Goal: Communication & Community: Answer question/provide support

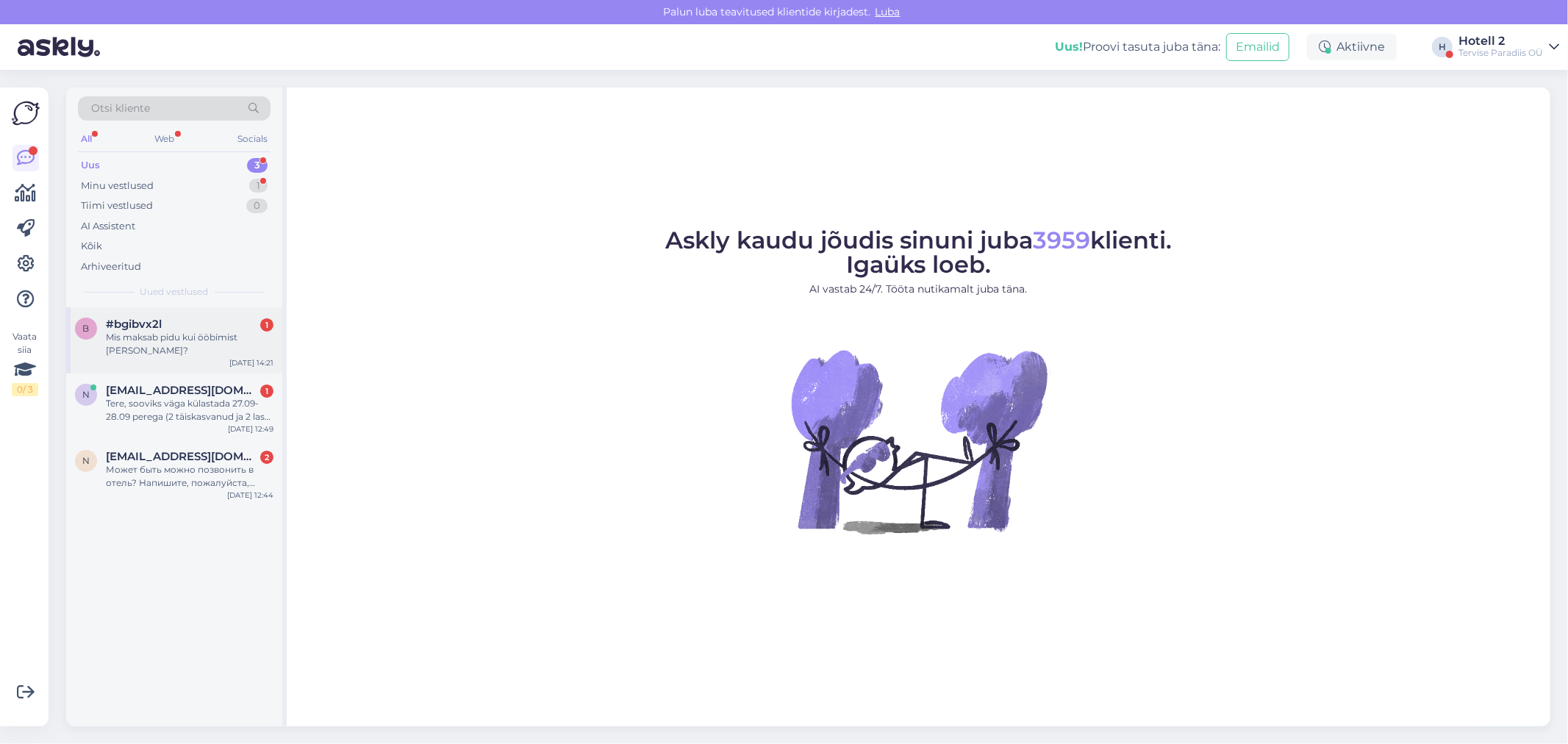
click at [207, 341] on div "Mis maksab pidu kui ööbimist [PERSON_NAME]?" at bounding box center [189, 344] width 167 height 27
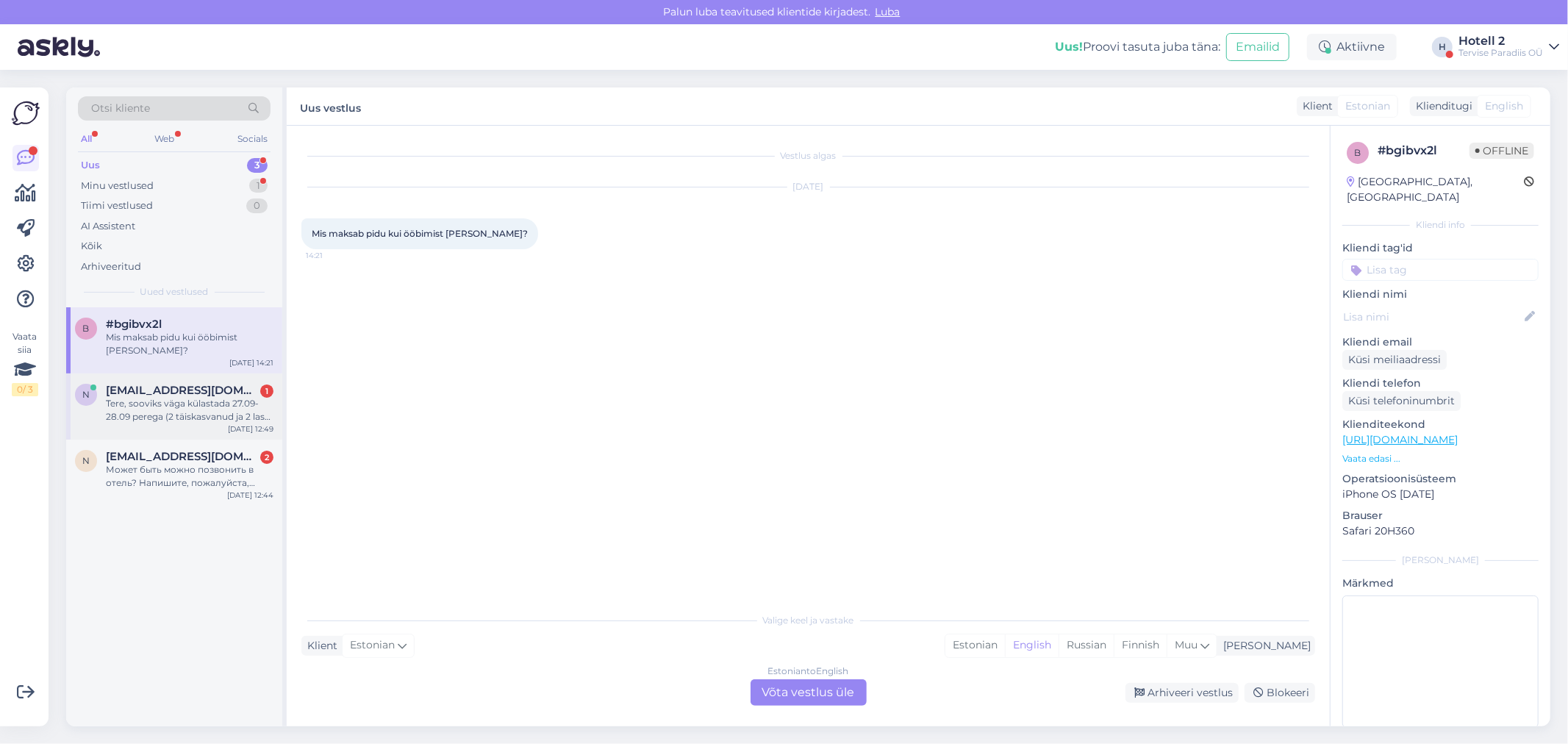
click at [148, 397] on div "Tere, sooviks väga külastada 27.09-28.09 perega (2 täiskasvanud ja 2 last, 6a, …" at bounding box center [189, 410] width 167 height 27
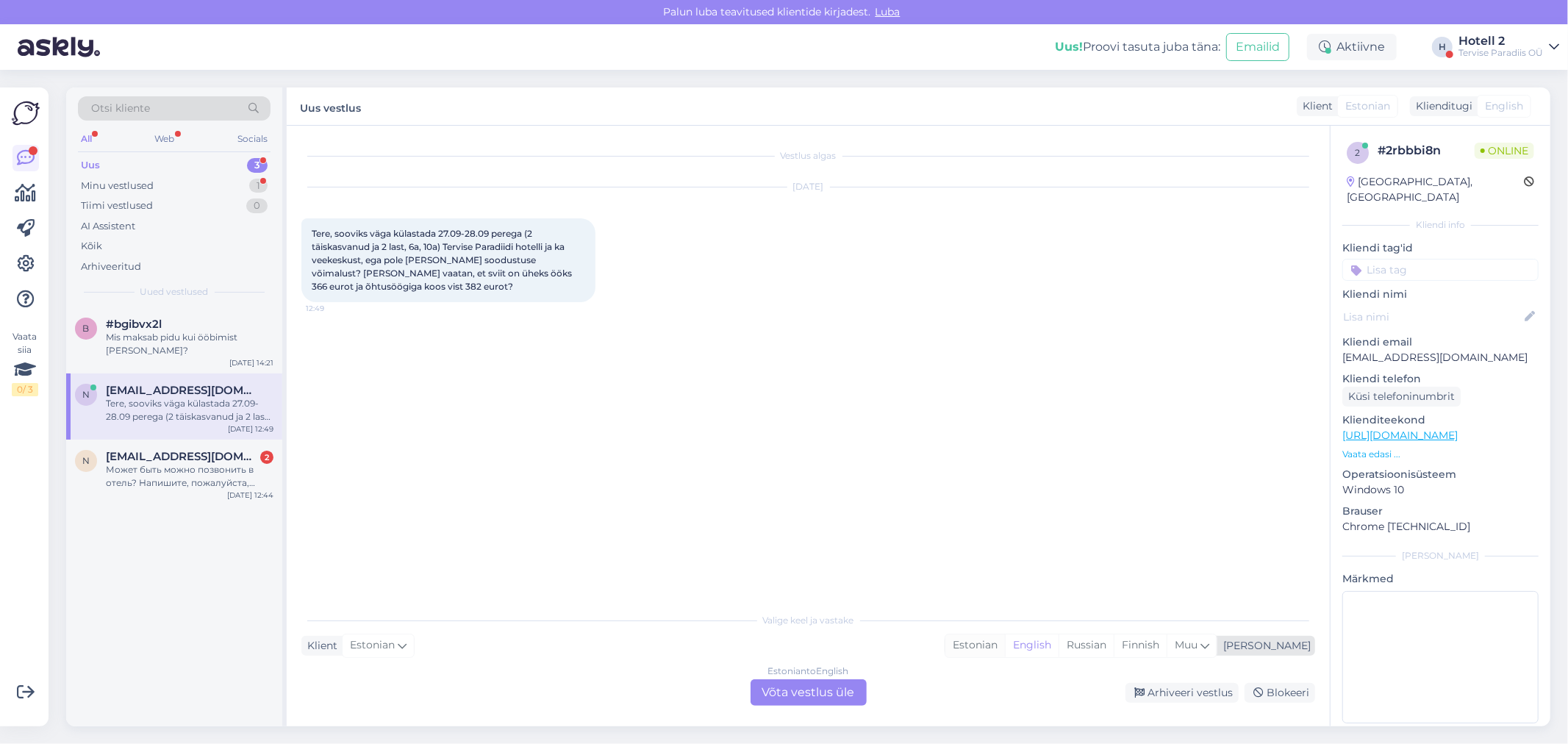
click at [1005, 648] on div "Estonian" at bounding box center [974, 645] width 60 height 22
click at [789, 692] on div "Estonian to Estonian Võta vestlus üle" at bounding box center [809, 693] width 116 height 27
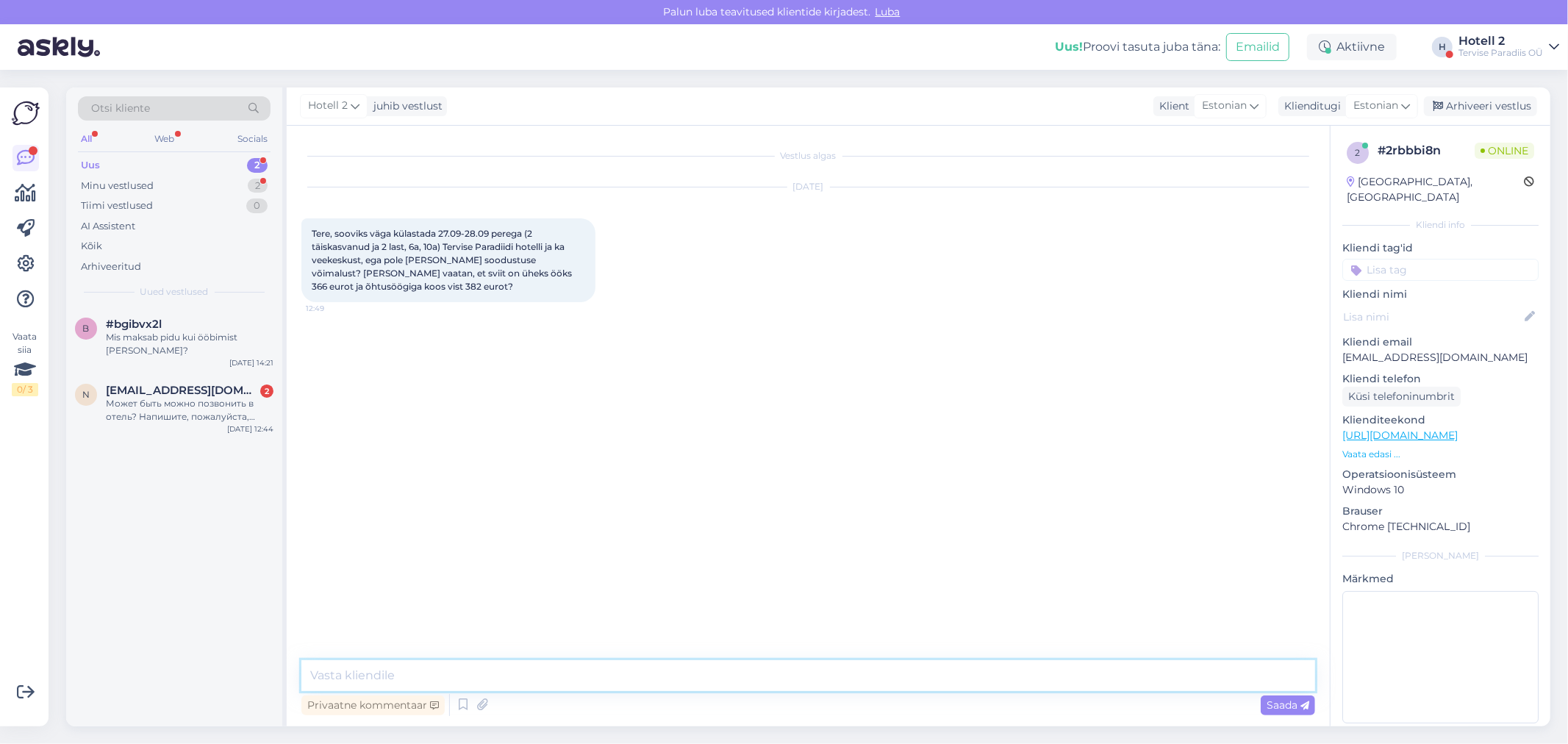
click at [394, 679] on textarea at bounding box center [808, 675] width 1013 height 30
type textarea "Tere! Kui soovite broneeringut teha on meie kodulehel soodsamad hinnad kui hote…"
click at [1301, 708] on icon at bounding box center [1303, 705] width 9 height 9
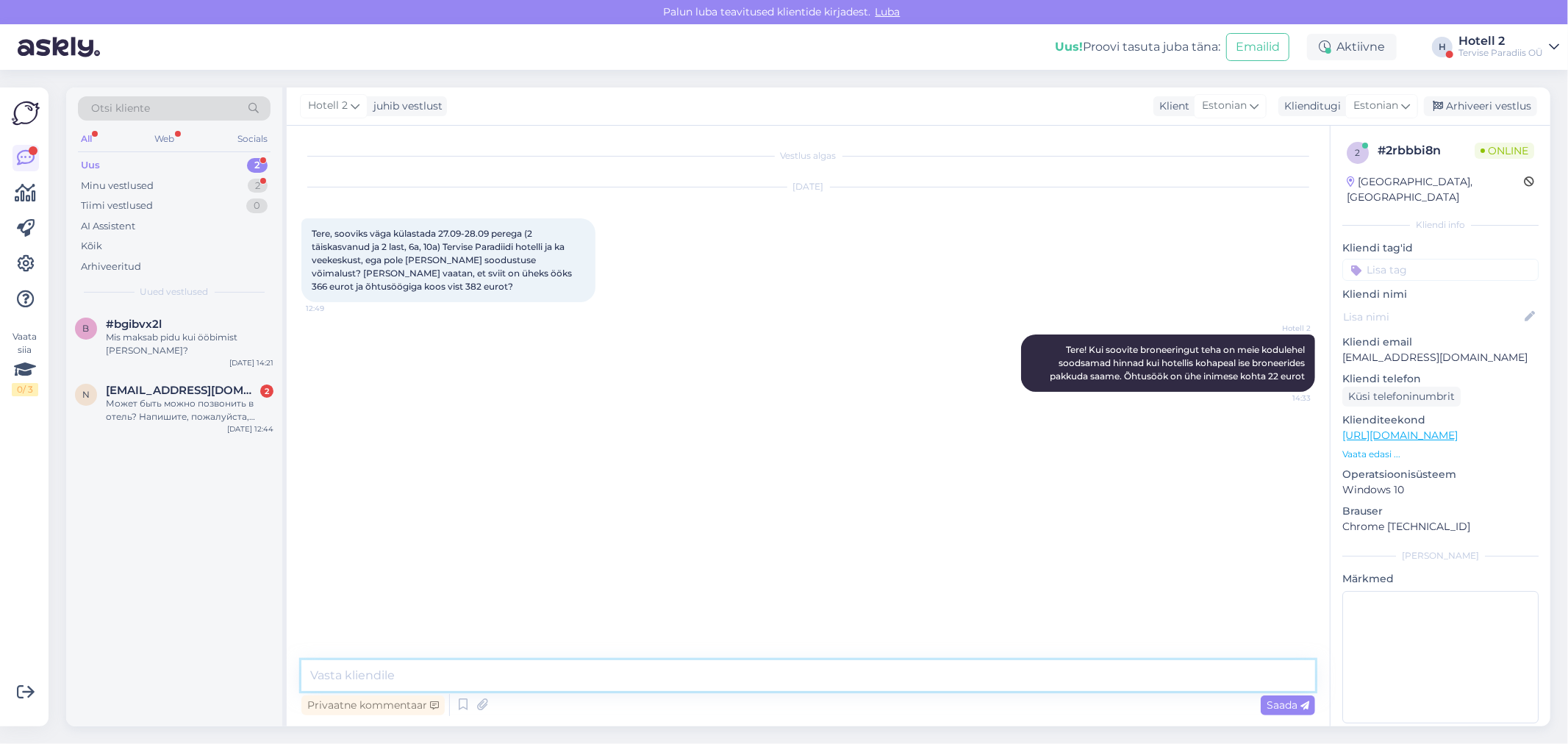
paste textarea "[URL][DOMAIN_NAME]"
type textarea "[URL][DOMAIN_NAME]"
click at [127, 397] on div "Может быть можно позвонить в отель? Напишите, пожалуйста, номер телефона отдела…" at bounding box center [189, 410] width 167 height 27
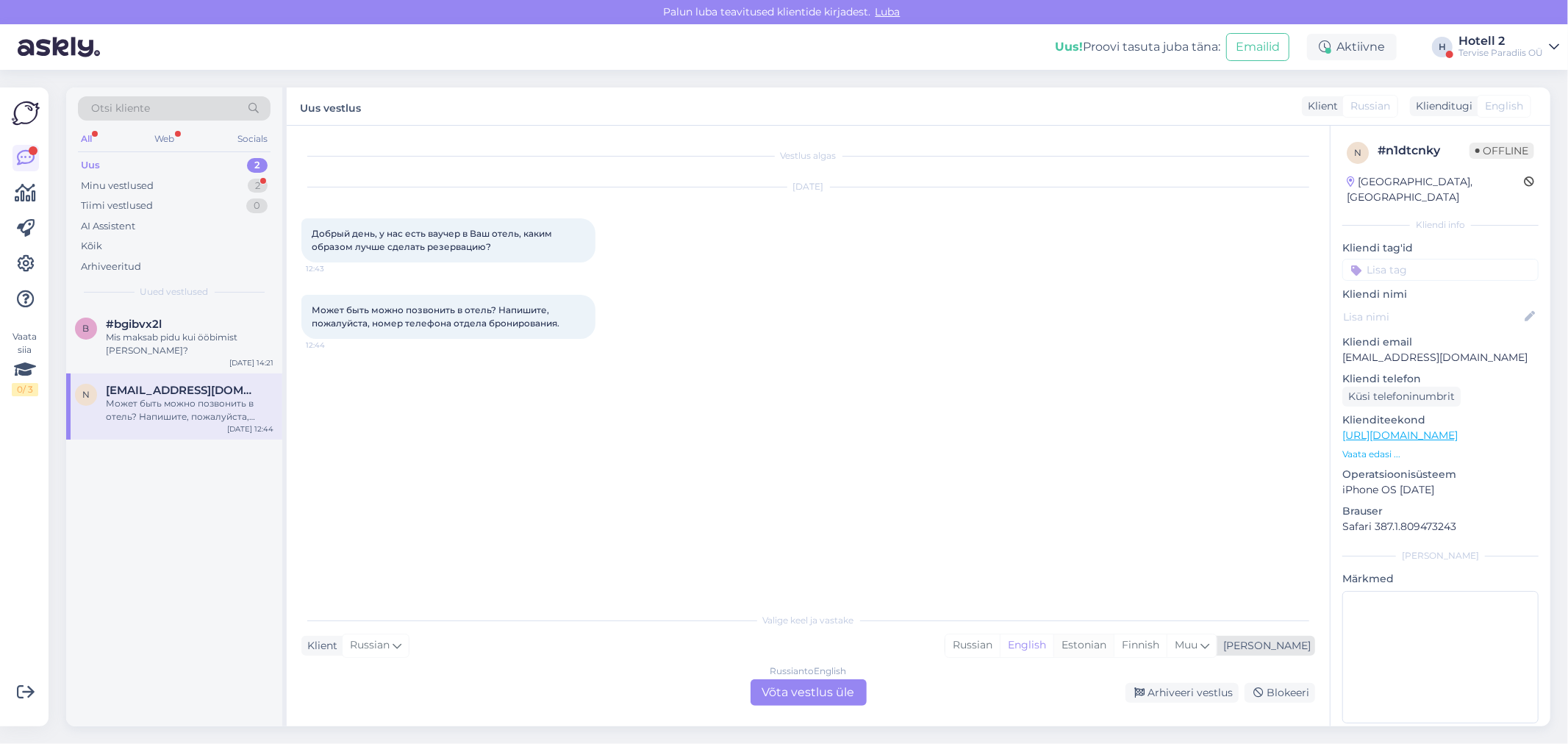
click at [1113, 647] on div "Estonian" at bounding box center [1083, 645] width 60 height 22
click at [791, 695] on div "Russian to Estonian Võta vestlus üle" at bounding box center [809, 693] width 116 height 27
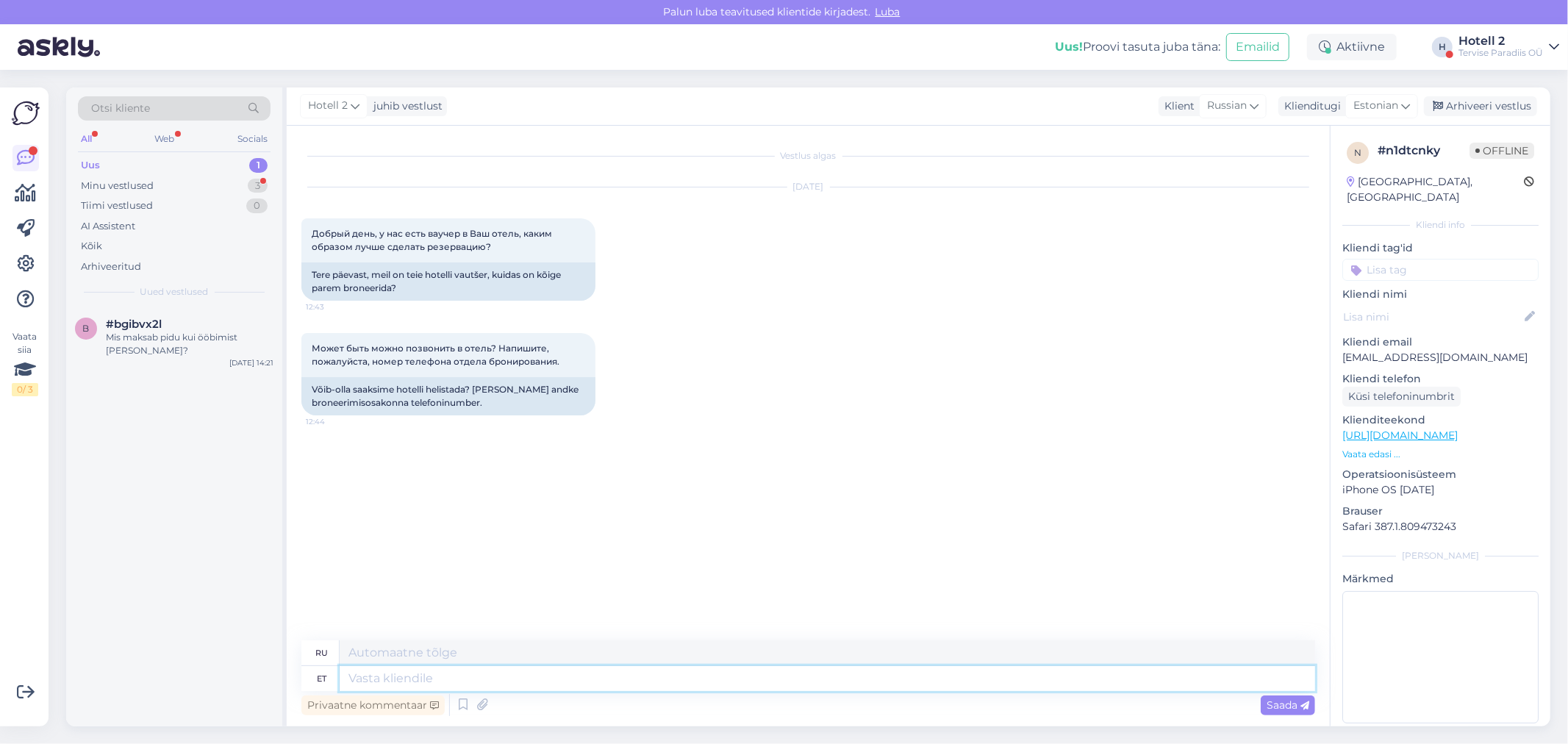
click at [432, 669] on textarea at bounding box center [827, 678] width 975 height 25
type textarea "Te"
type textarea "Т"
type textarea "Tere!"
type textarea "Привет"
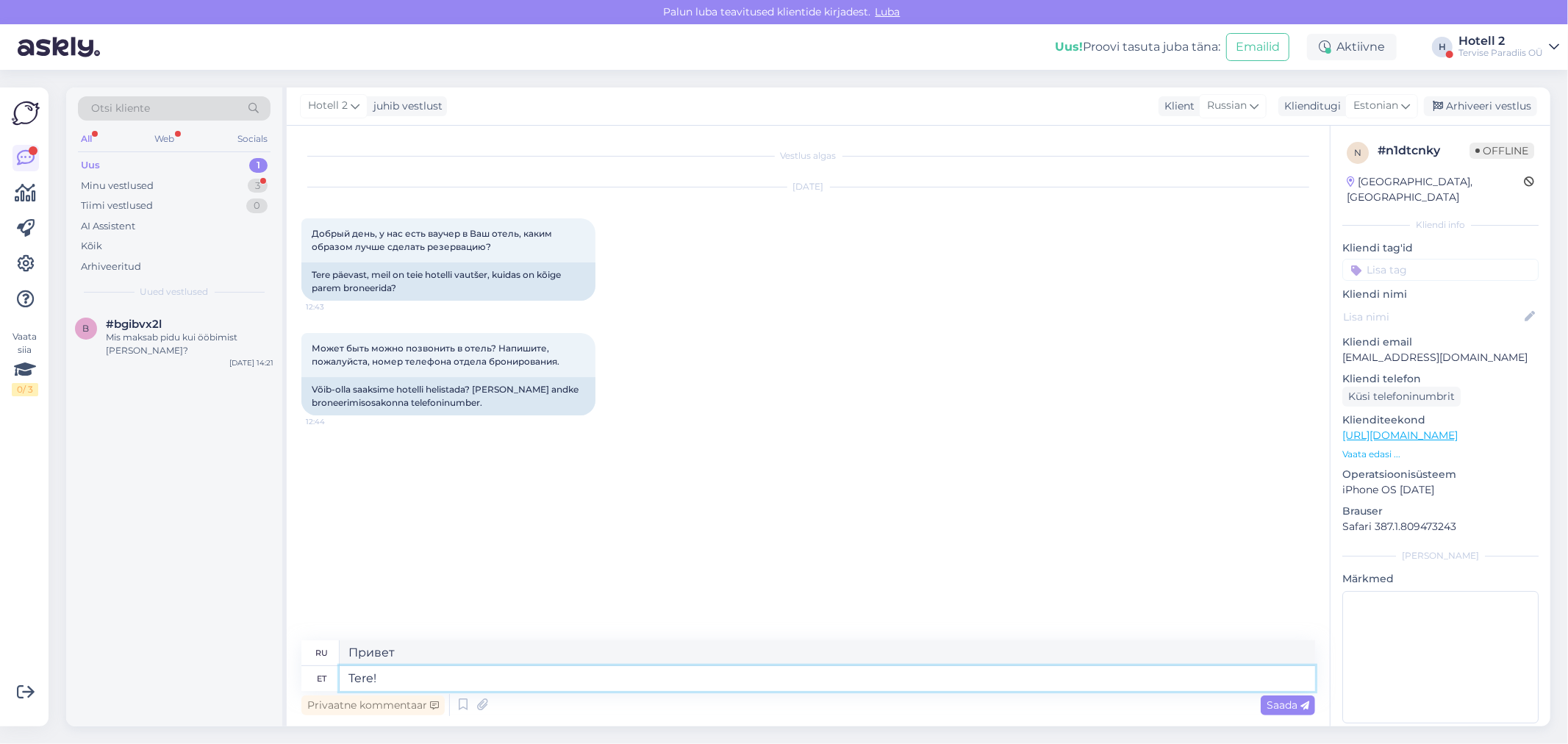
type textarea "Tere!"
type textarea "Привет!"
type textarea "Tere! M"
type textarea "Привет! М"
type textarea "Tere! Mõtlete"
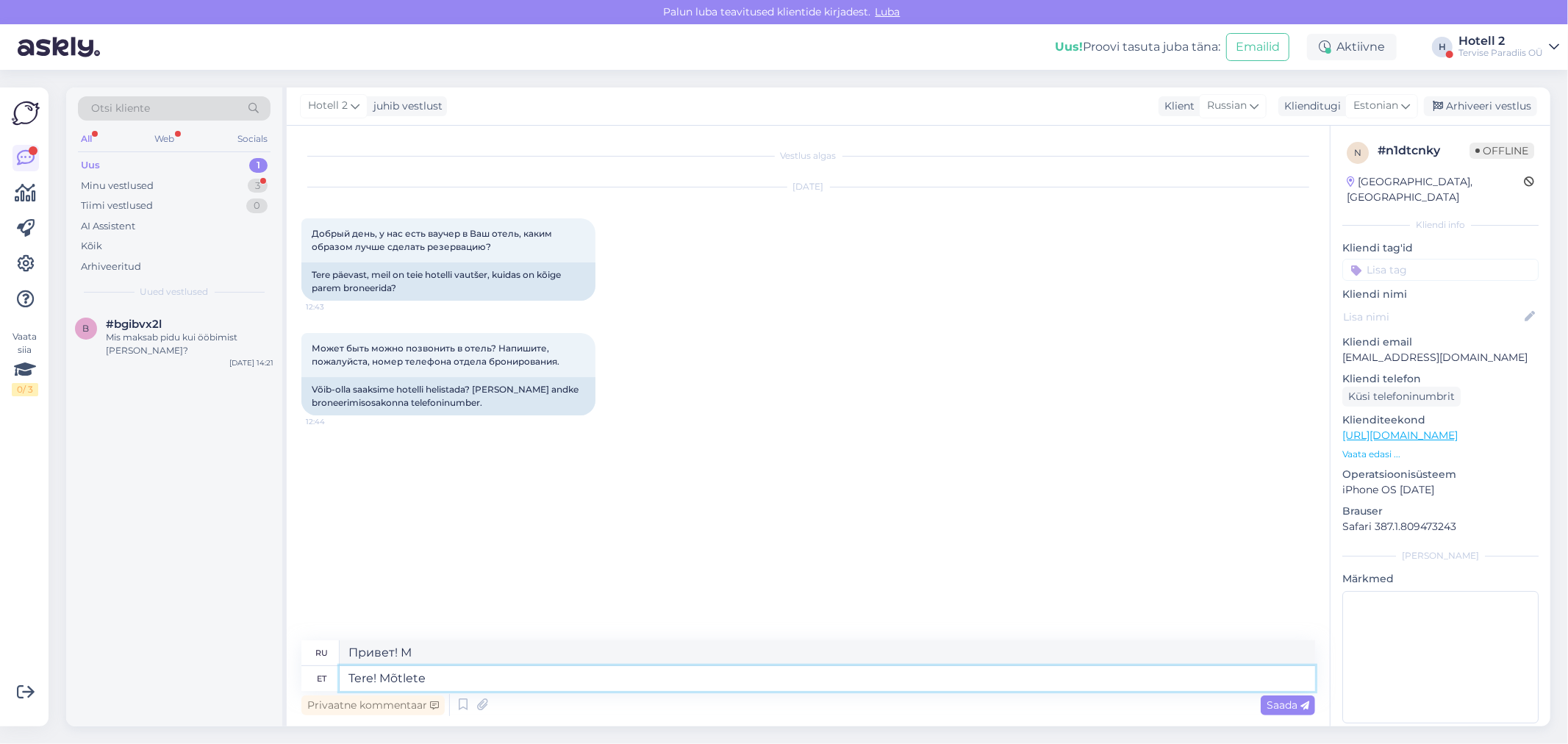
type textarea "Привет! Ты думаешь?"
type textarea "Tere! Mõtlete kink"
type textarea "Привет! Ты думаешь о..."
type textarea "Tere! Mõtlete kinkekaarti"
type textarea "Привет! Думаете о подарочной карте?"
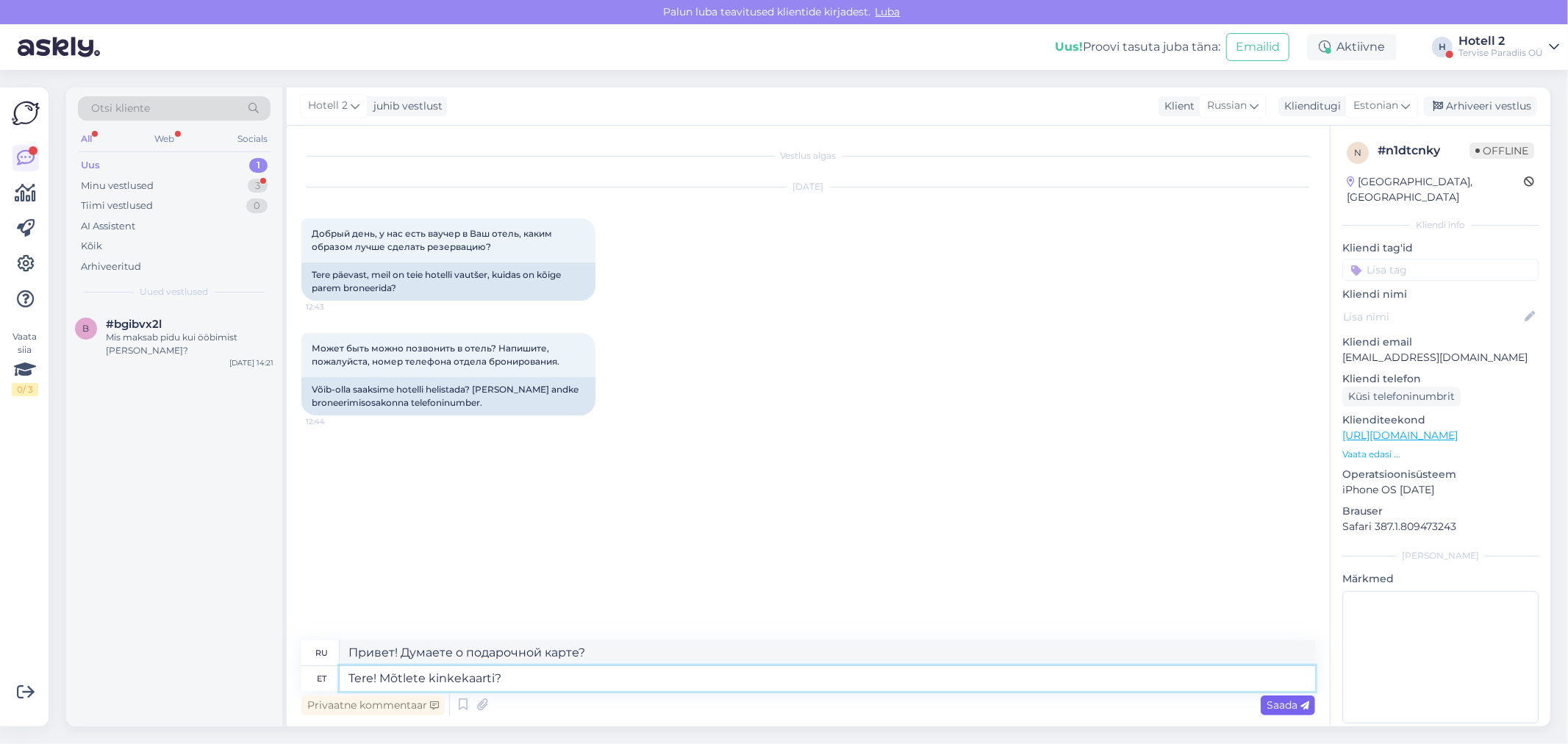
type textarea "Tere! Mõtlete kinkekaarti?"
click at [1281, 695] on div "Saada" at bounding box center [1287, 705] width 54 height 20
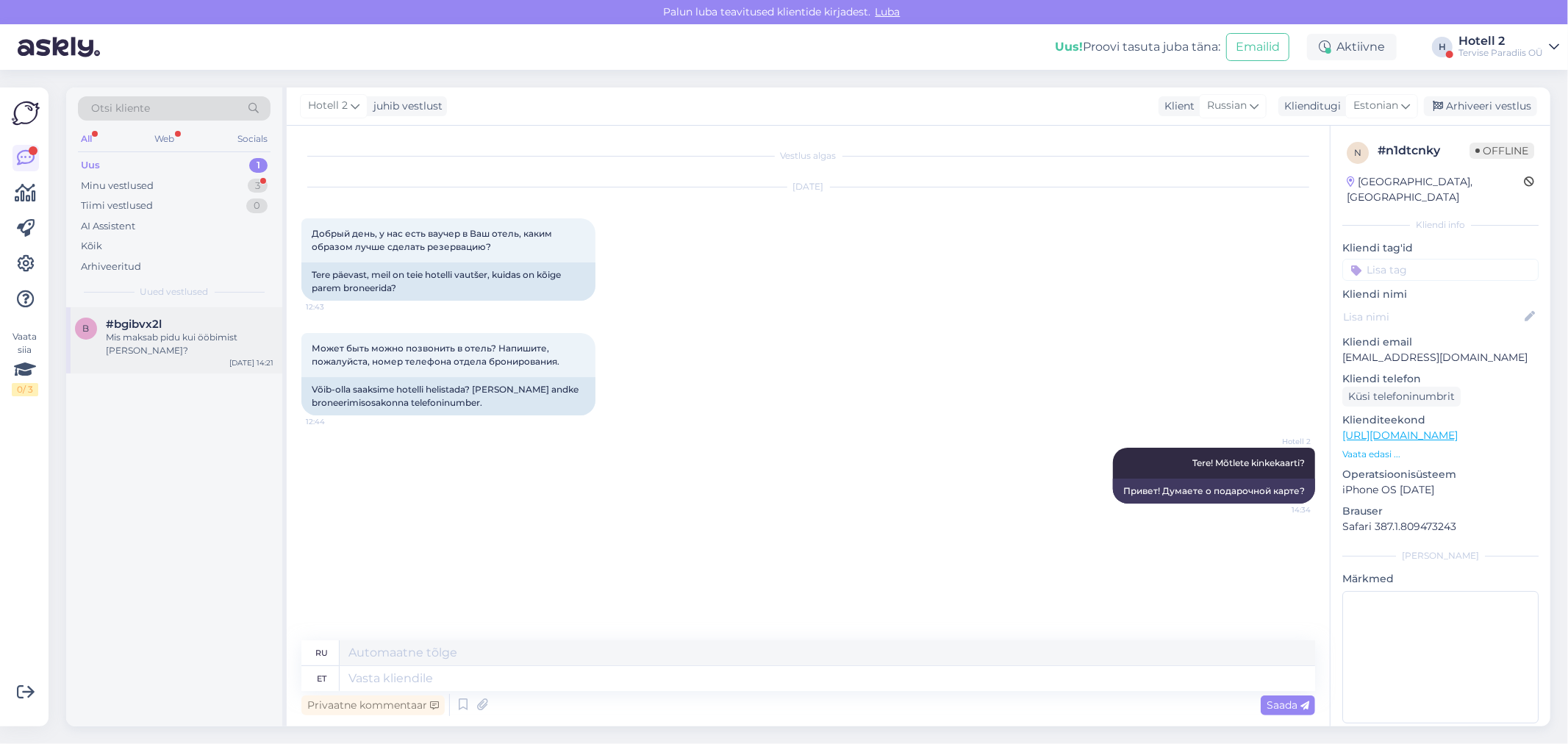
click at [200, 343] on div "Mis maksab pidu kui ööbimist [PERSON_NAME]?" at bounding box center [189, 344] width 167 height 27
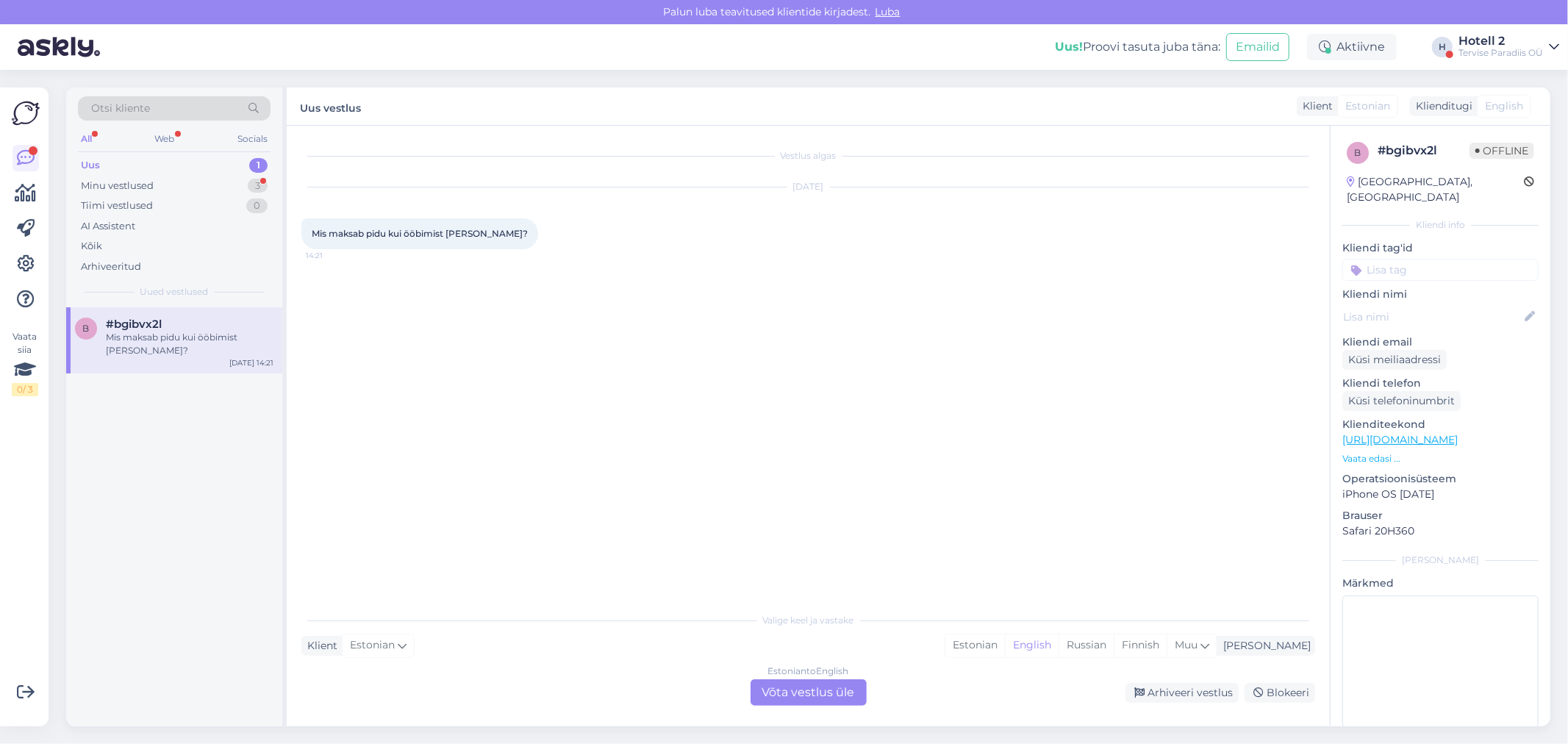
click at [162, 171] on div "Uus 1" at bounding box center [174, 166] width 192 height 21
click at [153, 185] on div "Minu vestlused 3" at bounding box center [174, 186] width 192 height 21
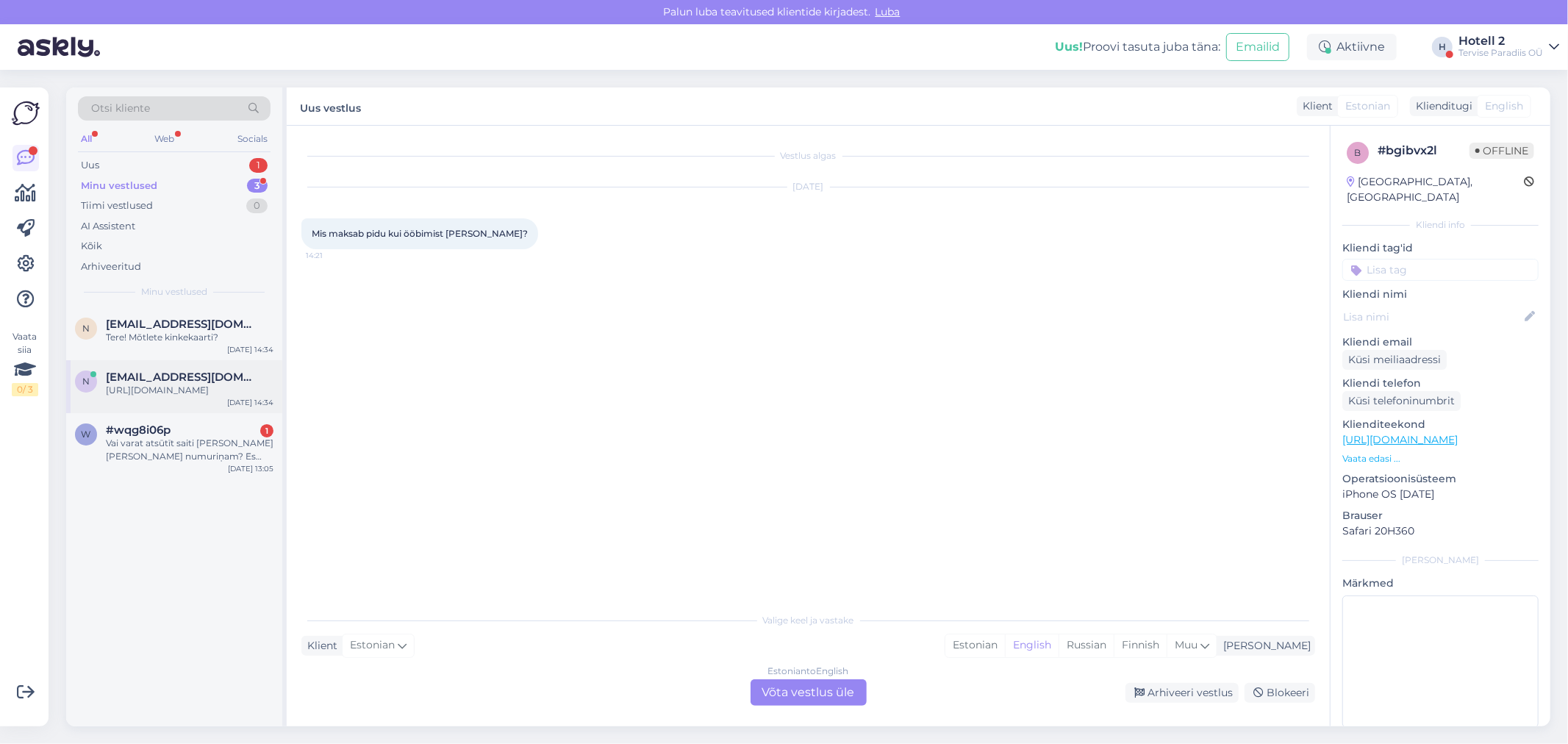
click at [201, 399] on div "n [EMAIL_ADDRESS][DOMAIN_NAME] [URL][DOMAIN_NAME] [DATE] 14:34" at bounding box center [174, 386] width 216 height 53
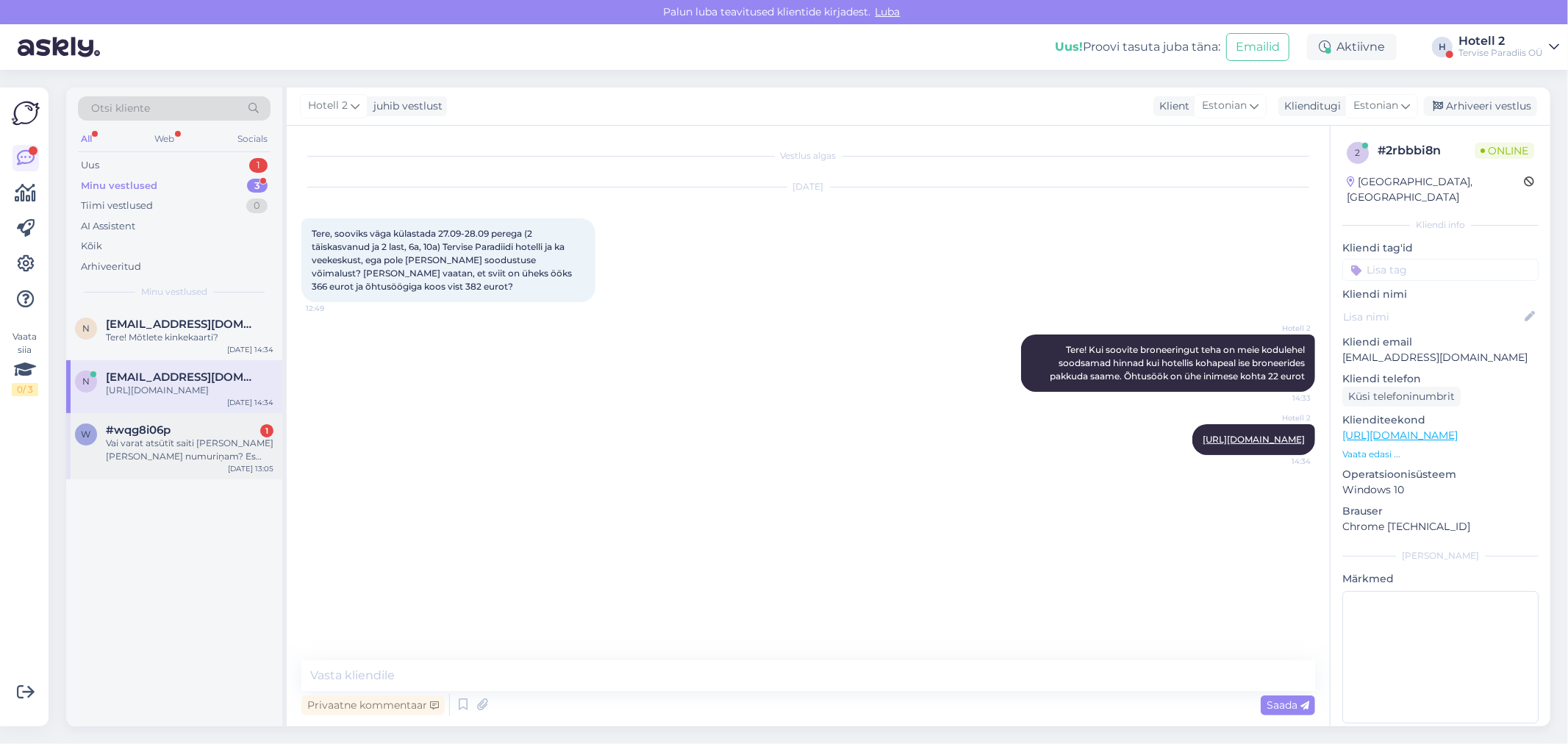
click at [194, 443] on div "Vai varat atsūtīt saiti [PERSON_NAME] [PERSON_NAME] numuriņam? Es nevaru atrast." at bounding box center [189, 450] width 167 height 27
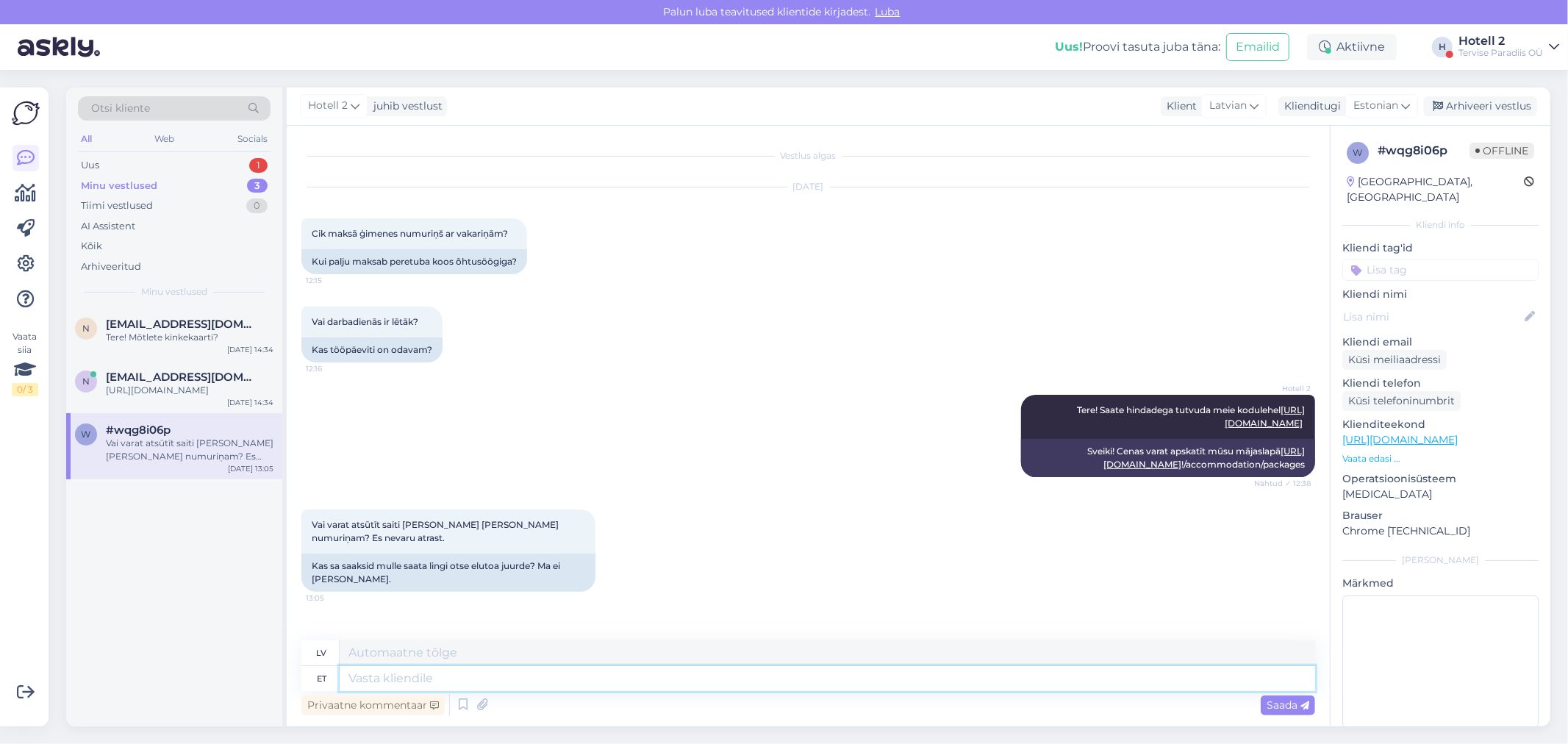
click at [405, 672] on textarea at bounding box center [827, 678] width 975 height 25
paste textarea "[URL][DOMAIN_NAME]"
type textarea "[URL][DOMAIN_NAME]"
type textarea "[URL][DOMAIN_NAME] !/accommodation/search/date/2025-10-22/2025-10-24?code=PERE"
type textarea "[URL][DOMAIN_NAME]"
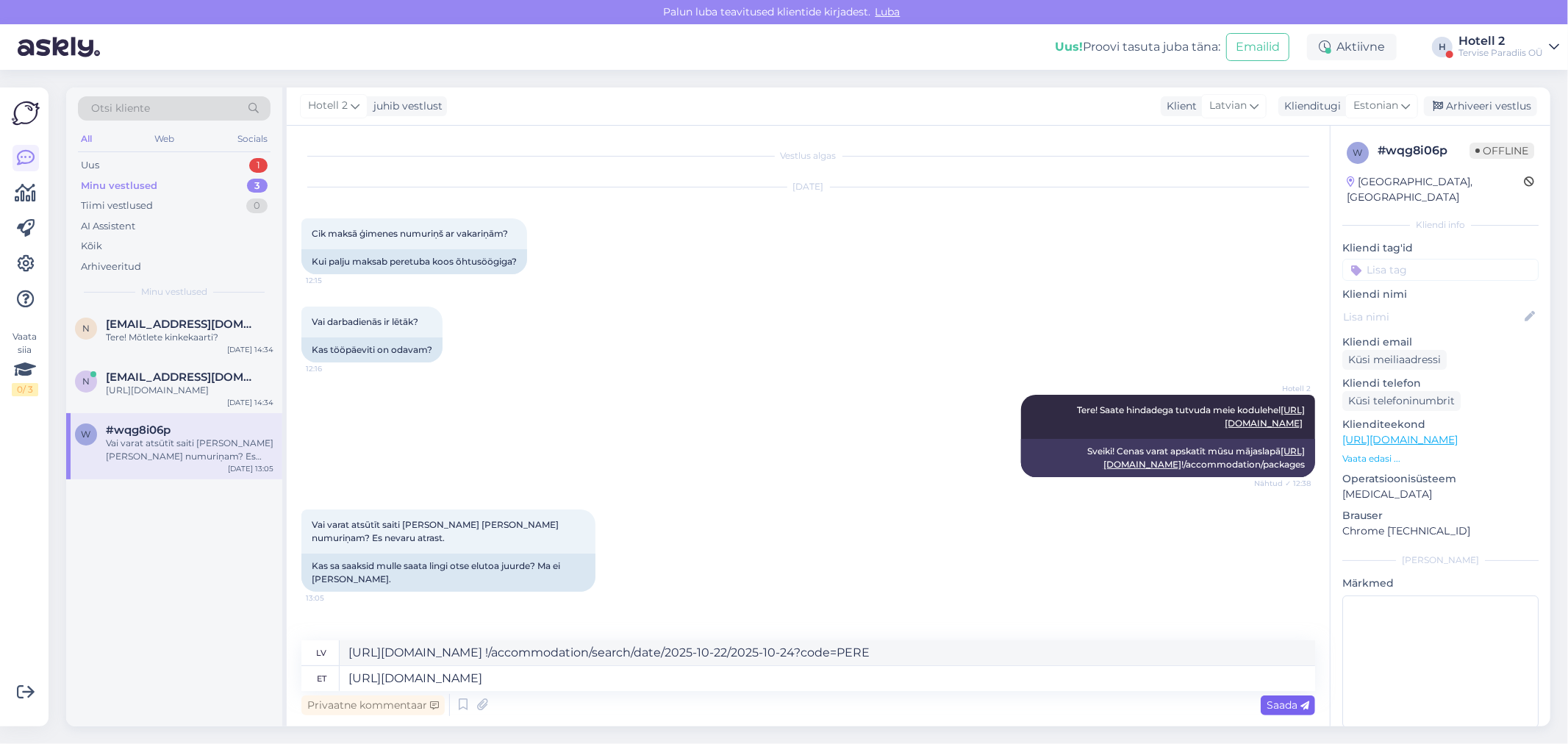
click at [1289, 711] on div "Saada" at bounding box center [1287, 705] width 54 height 20
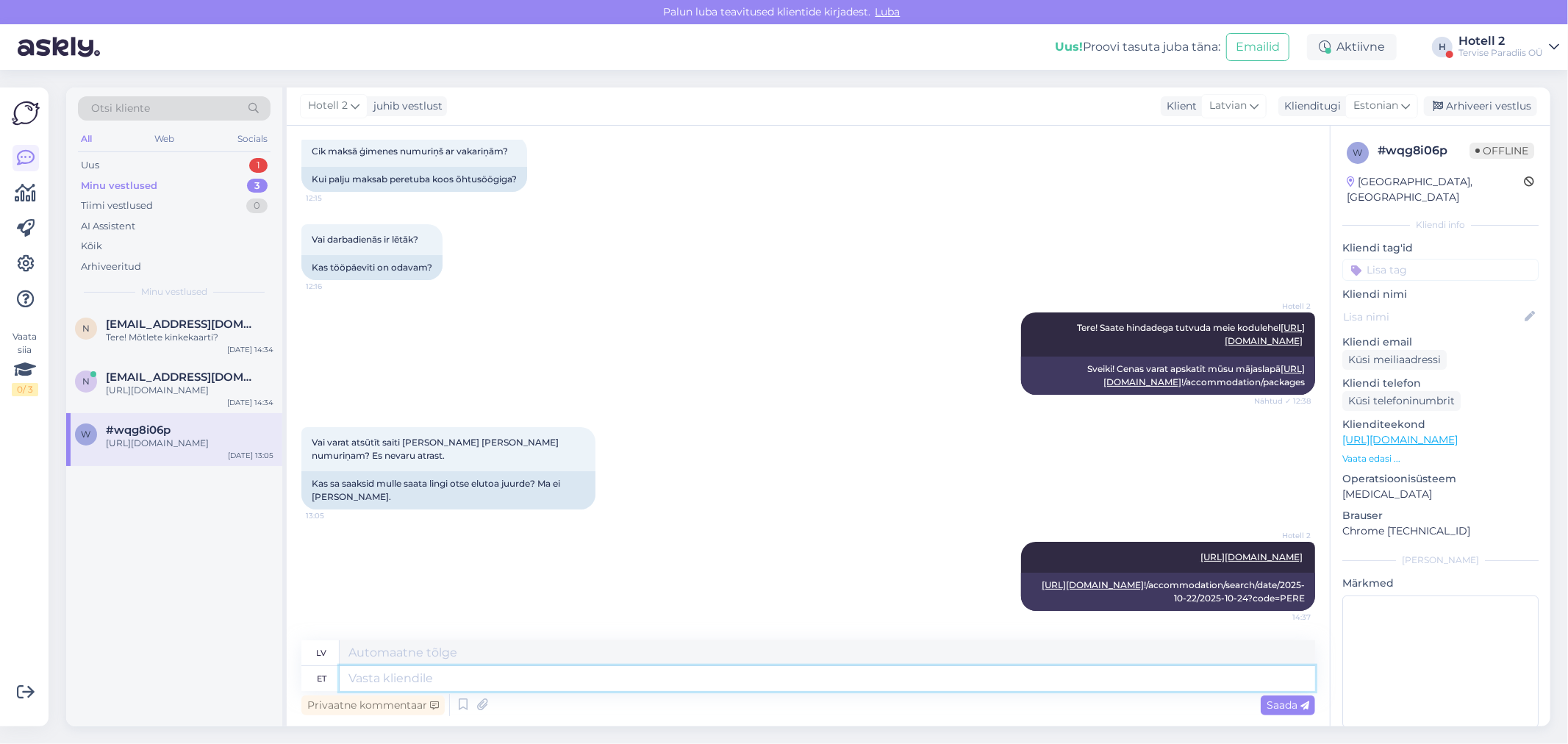
click at [421, 676] on textarea at bounding box center [827, 678] width 975 height 25
type textarea "Saate"
type textarea "Jūs varat"
type textarea "Saate selle"
type textarea "Tu to vari dabūt."
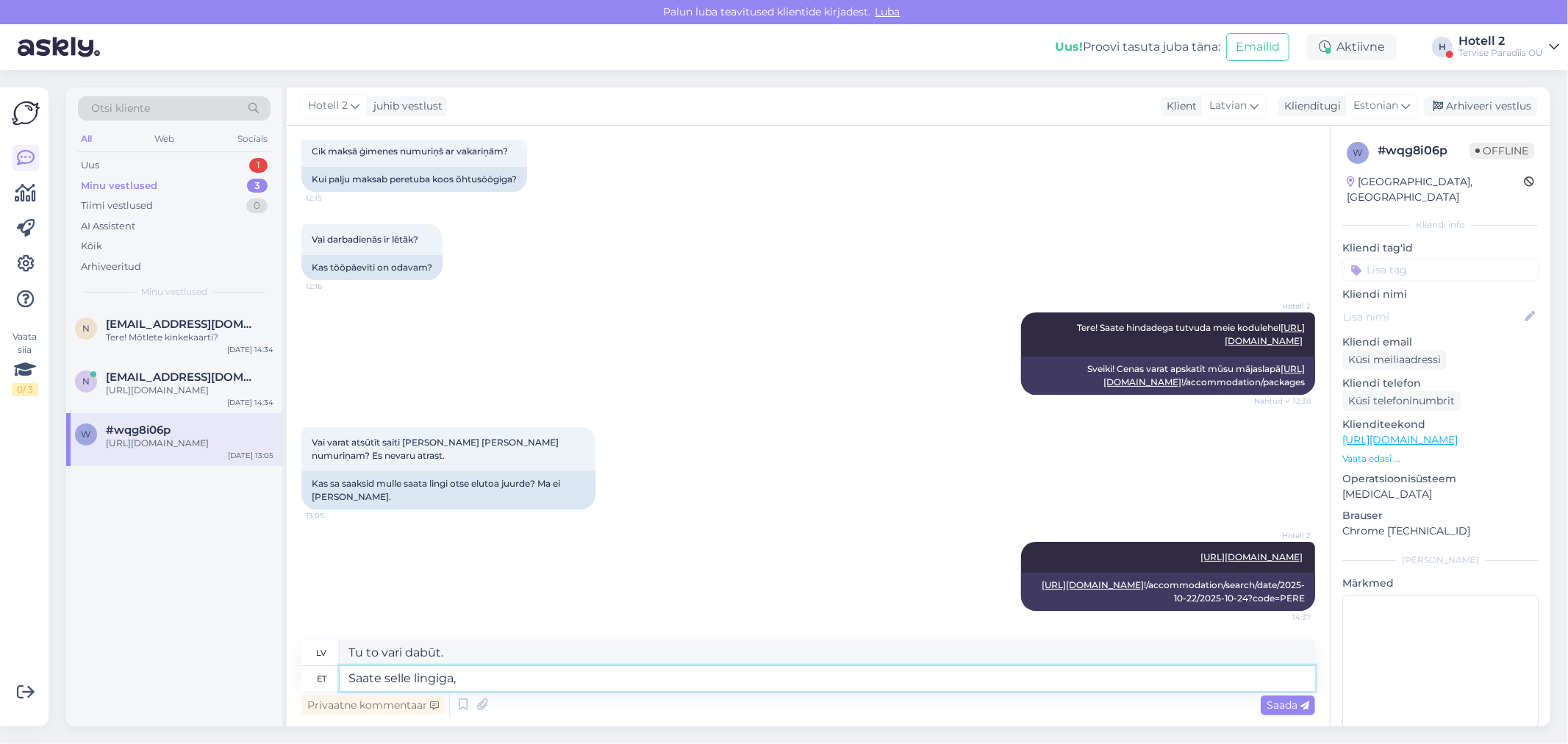
type textarea "Saate selle lingiga, k"
type textarea "Jūs to varat iegūt ar šo saiti,"
type textarea "Saate selle lingiga, kuid"
type textarea "To var dabūt ar šo saiti, bet"
type textarea "Saate selle lingiga, kuid valige e"
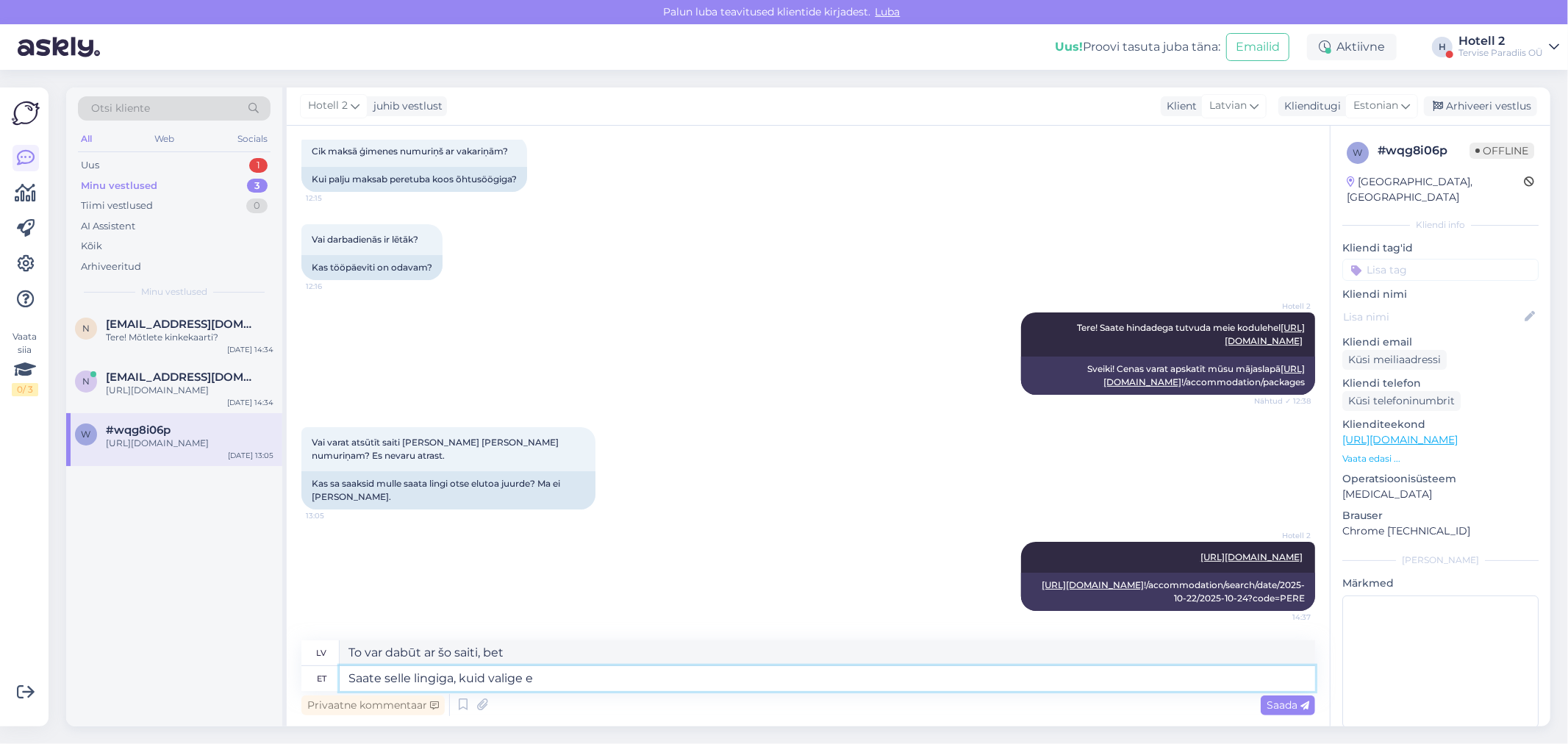
type textarea "Jūs to varat iegūt, izmantojot šo saiti, bet izvēlieties"
type textarea "Saate selle lingiga, kuid valige endale s"
type textarea "To var iegūt, izmantojot šo saiti, bet izvēlies pats"
type textarea "Saate selle lingiga, kuid valige endale sobivad k"
type textarea "To var iegūt, izmantojot šo saiti, bet izvēlieties sev piemērotākos."
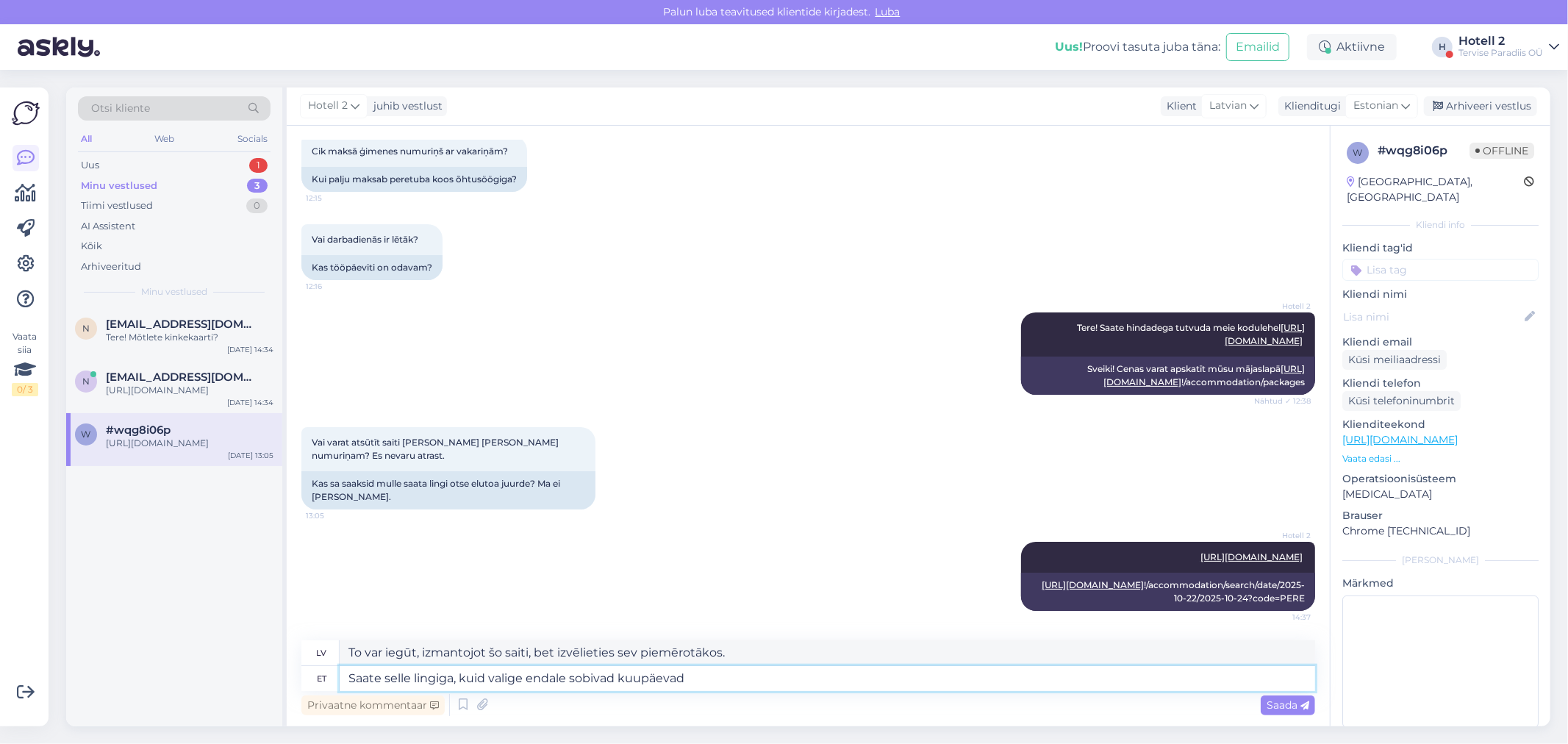
type textarea "Saate selle lingiga, kuid valige endale sobivad kuupäevad."
type textarea "To var iegūt, izmantojot šo saiti, bet izvēlieties sev piemērotus datumus."
type textarea "Saate selle lingiga, kuid valige endale sobivad kuupäevad."
click at [1284, 702] on span "Saada" at bounding box center [1287, 705] width 43 height 13
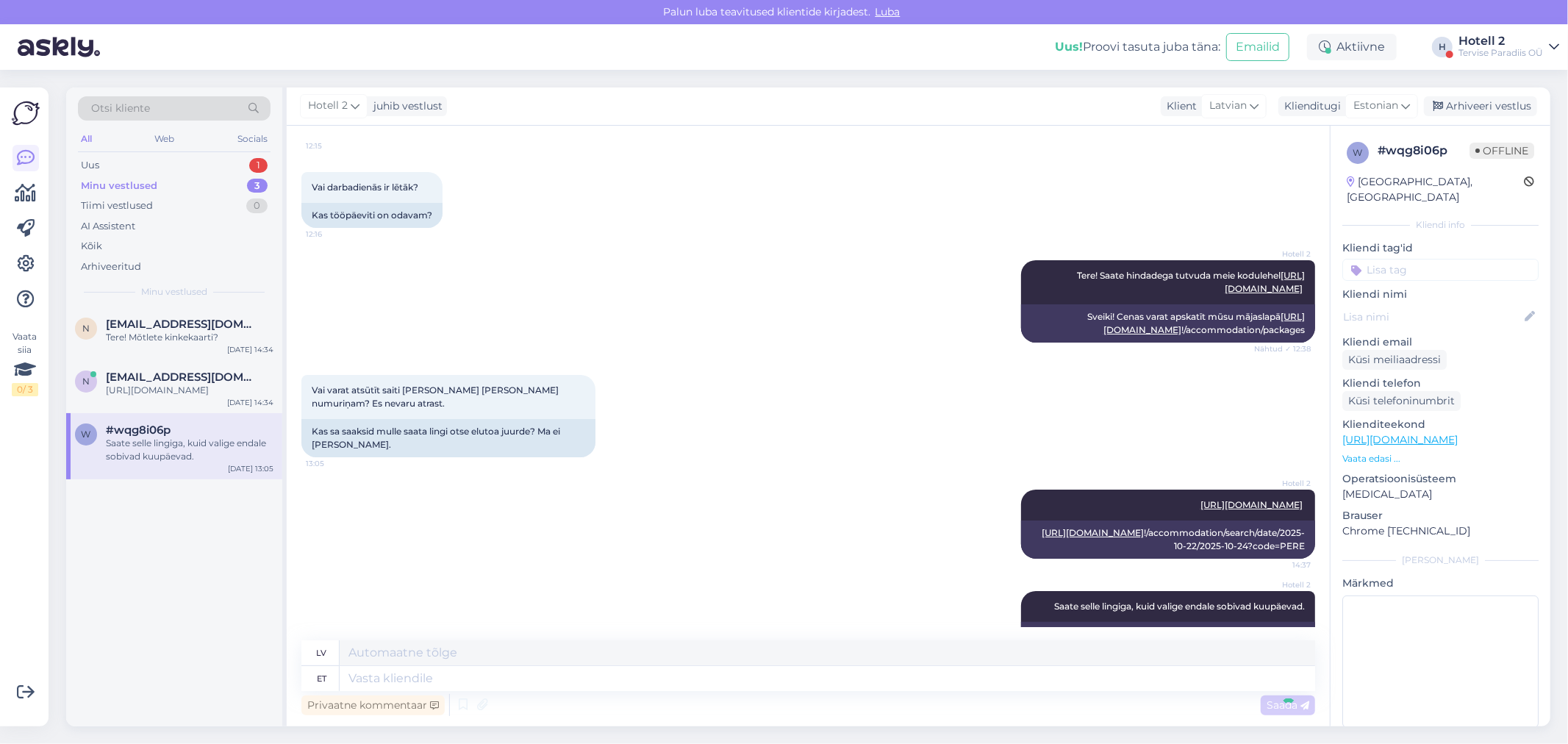
scroll to position [236, 0]
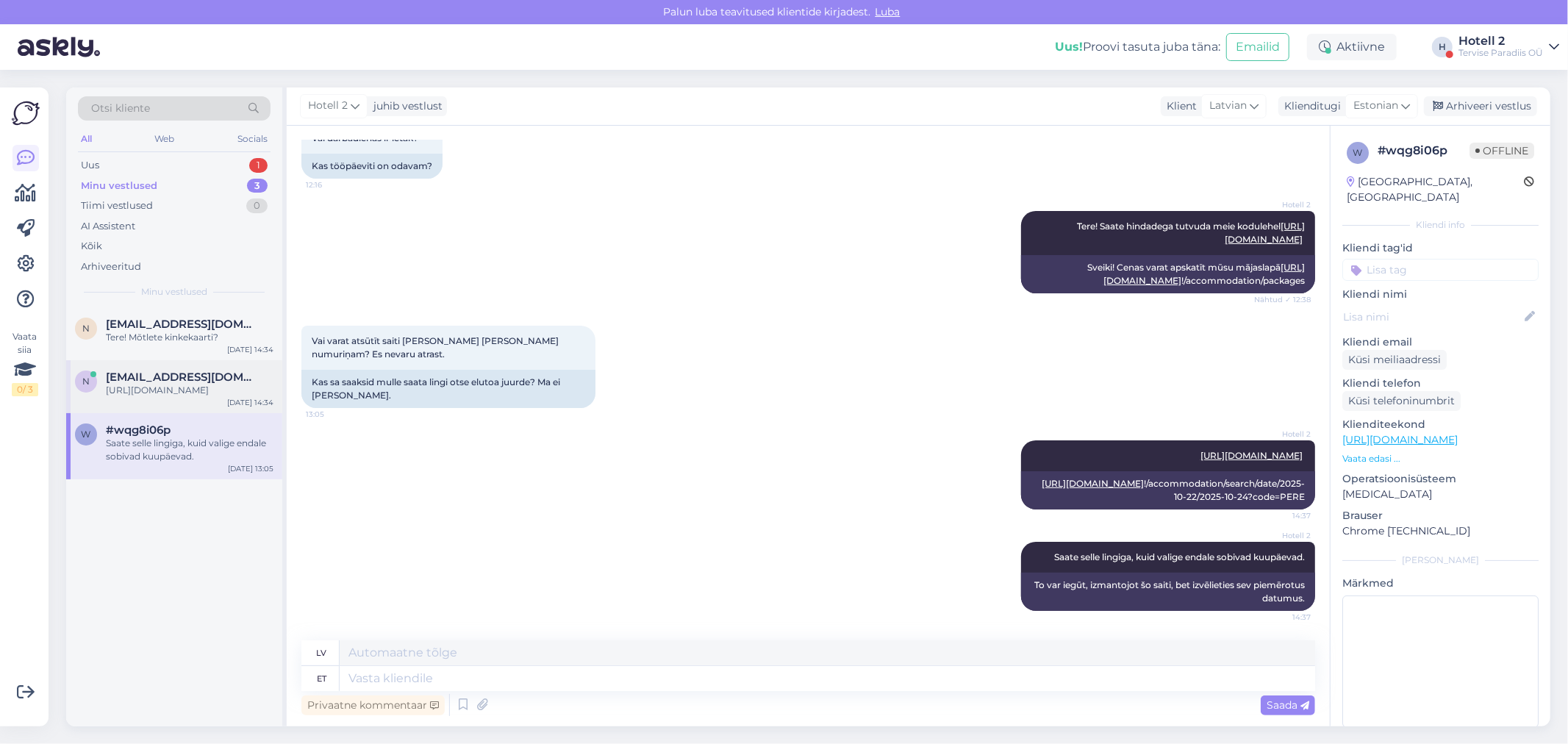
click at [191, 390] on div "[URL][DOMAIN_NAME]" at bounding box center [189, 390] width 167 height 13
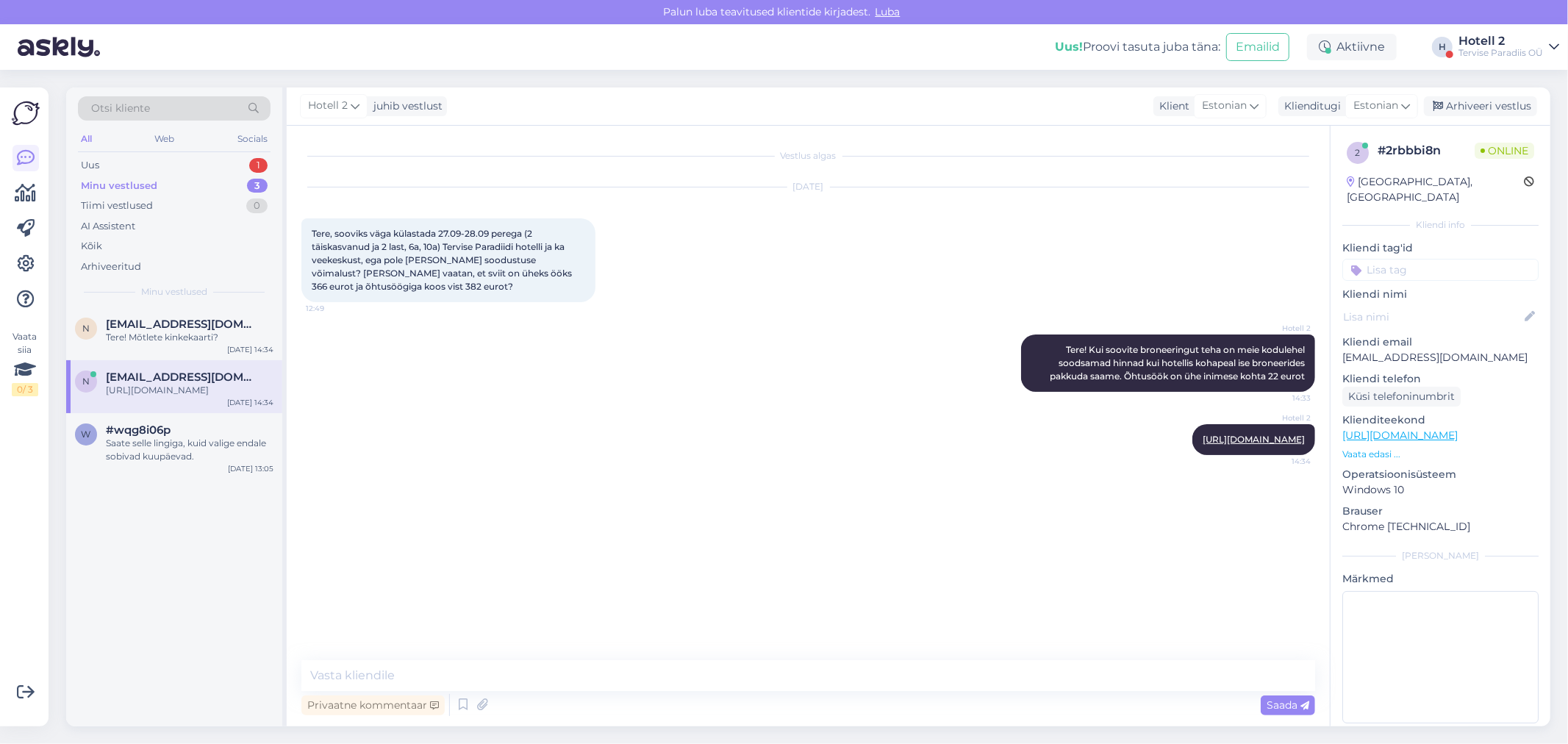
scroll to position [0, 0]
click at [189, 160] on div "Uus 1" at bounding box center [174, 166] width 192 height 21
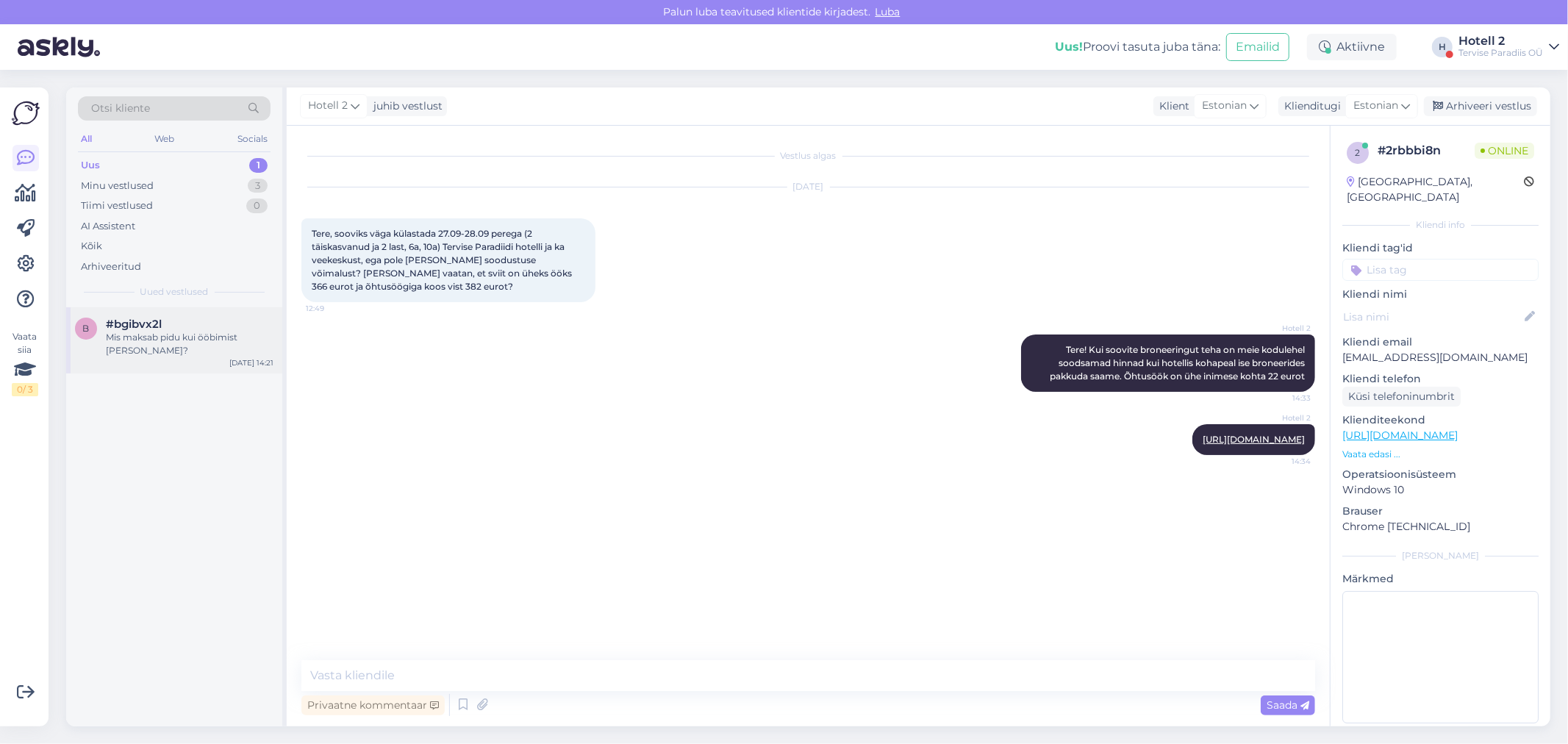
click at [199, 334] on div "Mis maksab pidu kui ööbimist [PERSON_NAME]?" at bounding box center [189, 344] width 167 height 27
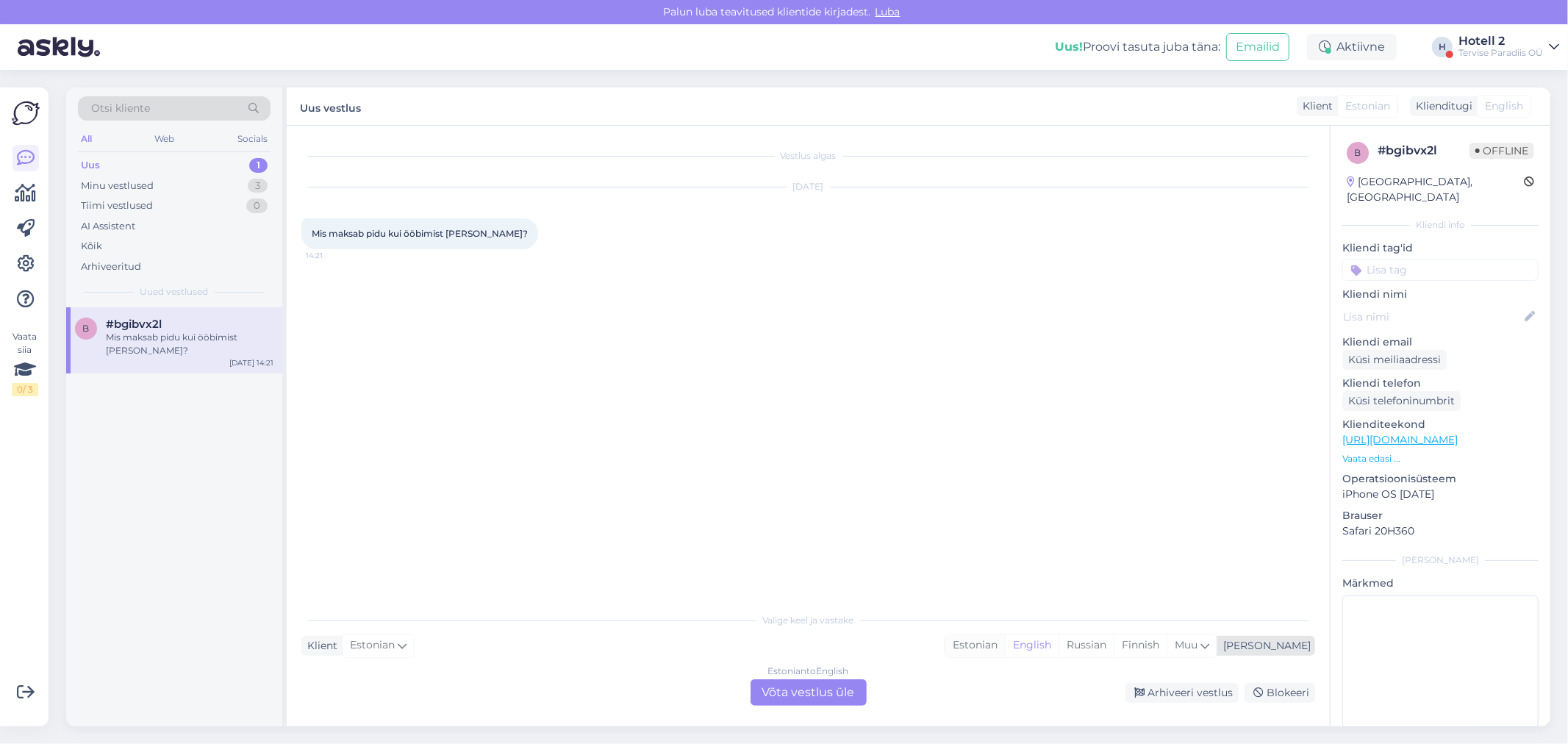
click at [1005, 641] on div "Estonian" at bounding box center [974, 645] width 60 height 22
click at [818, 693] on div "Estonian to Estonian Võta vestlus üle" at bounding box center [809, 693] width 116 height 27
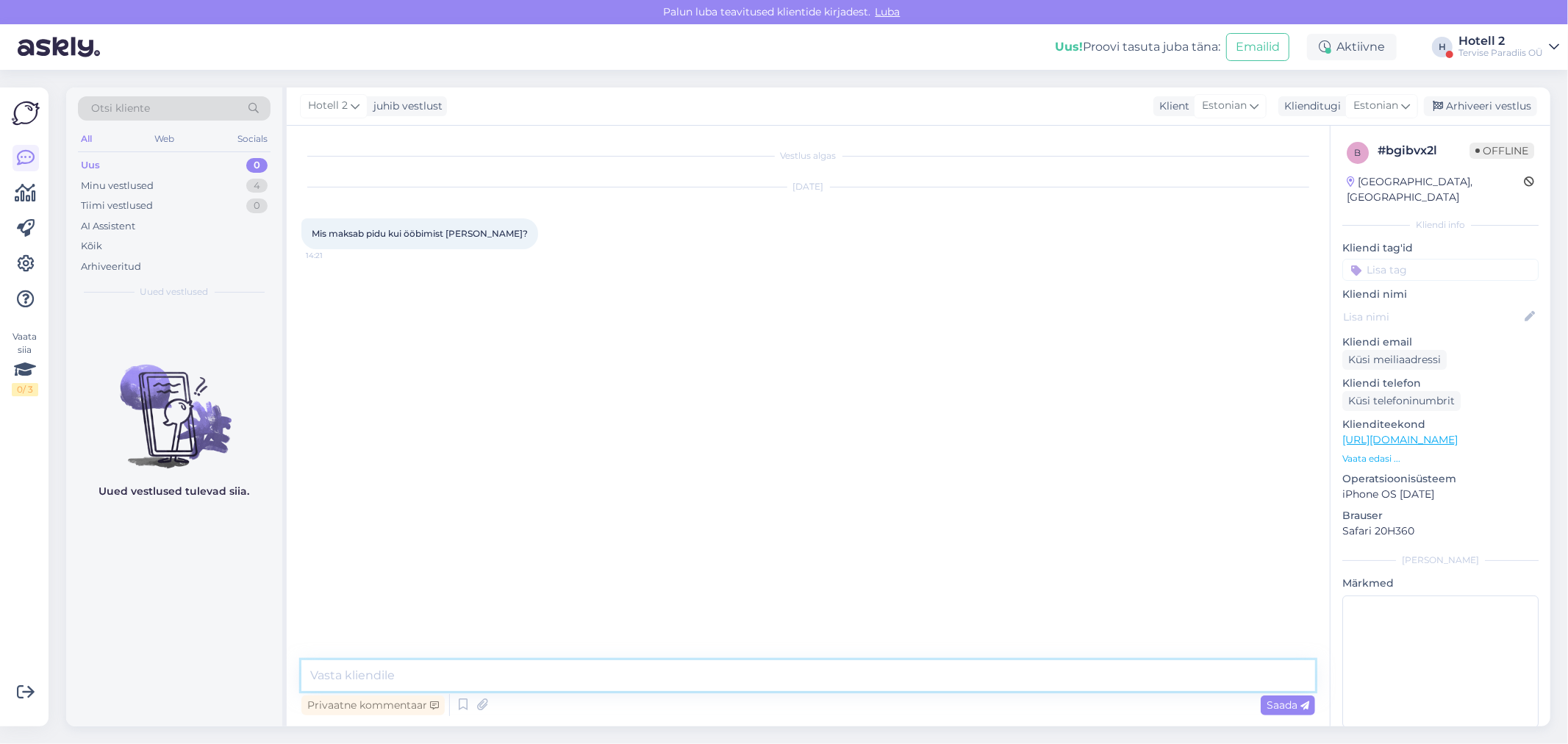
click at [513, 676] on textarea at bounding box center [808, 675] width 1013 height 30
paste textarea "[URL][DOMAIN_NAME]"
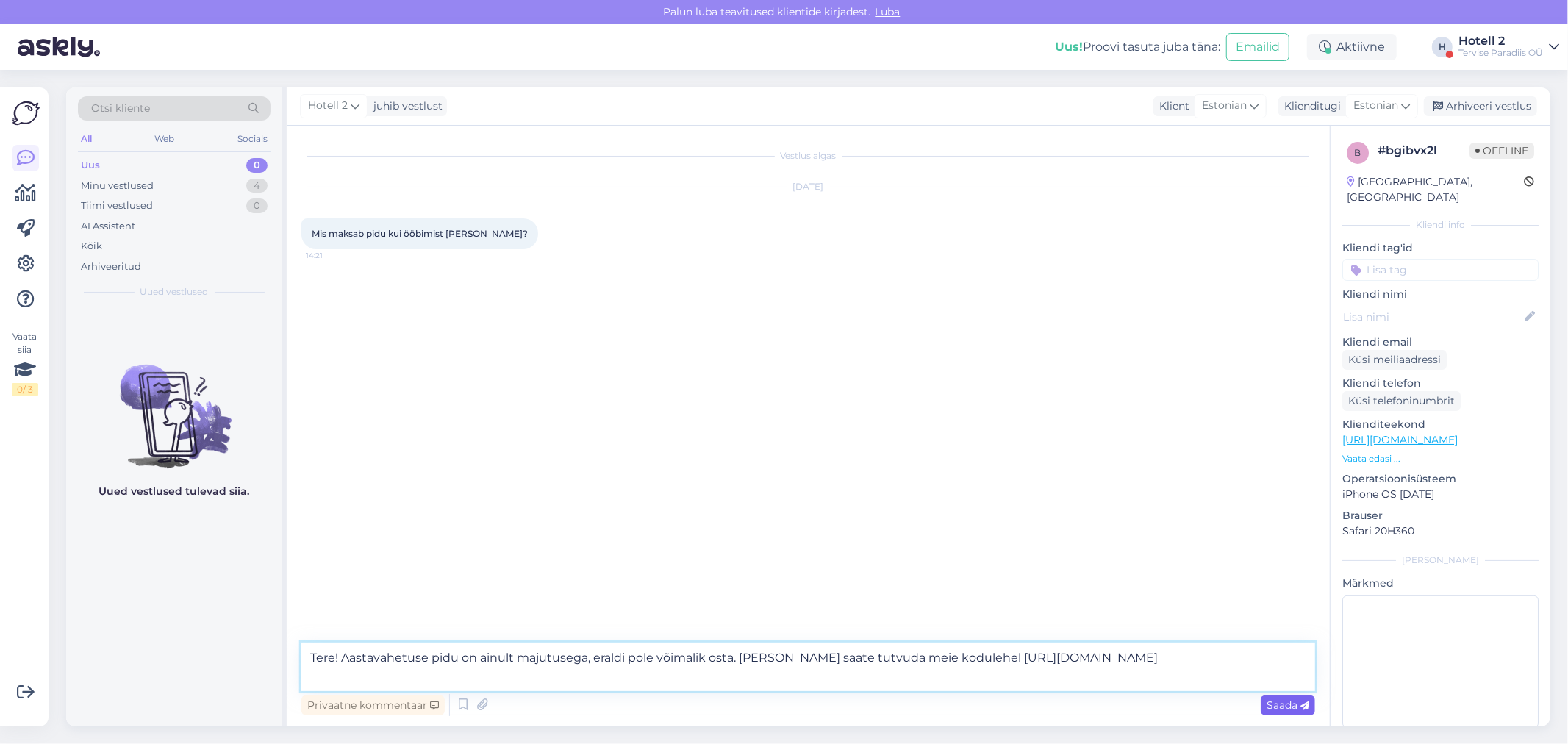
type textarea "Tere! Aastavahetuse pidu on ainult majutusega, eraldi pole võimalik osta. [PERS…"
click at [1301, 701] on icon at bounding box center [1303, 705] width 9 height 9
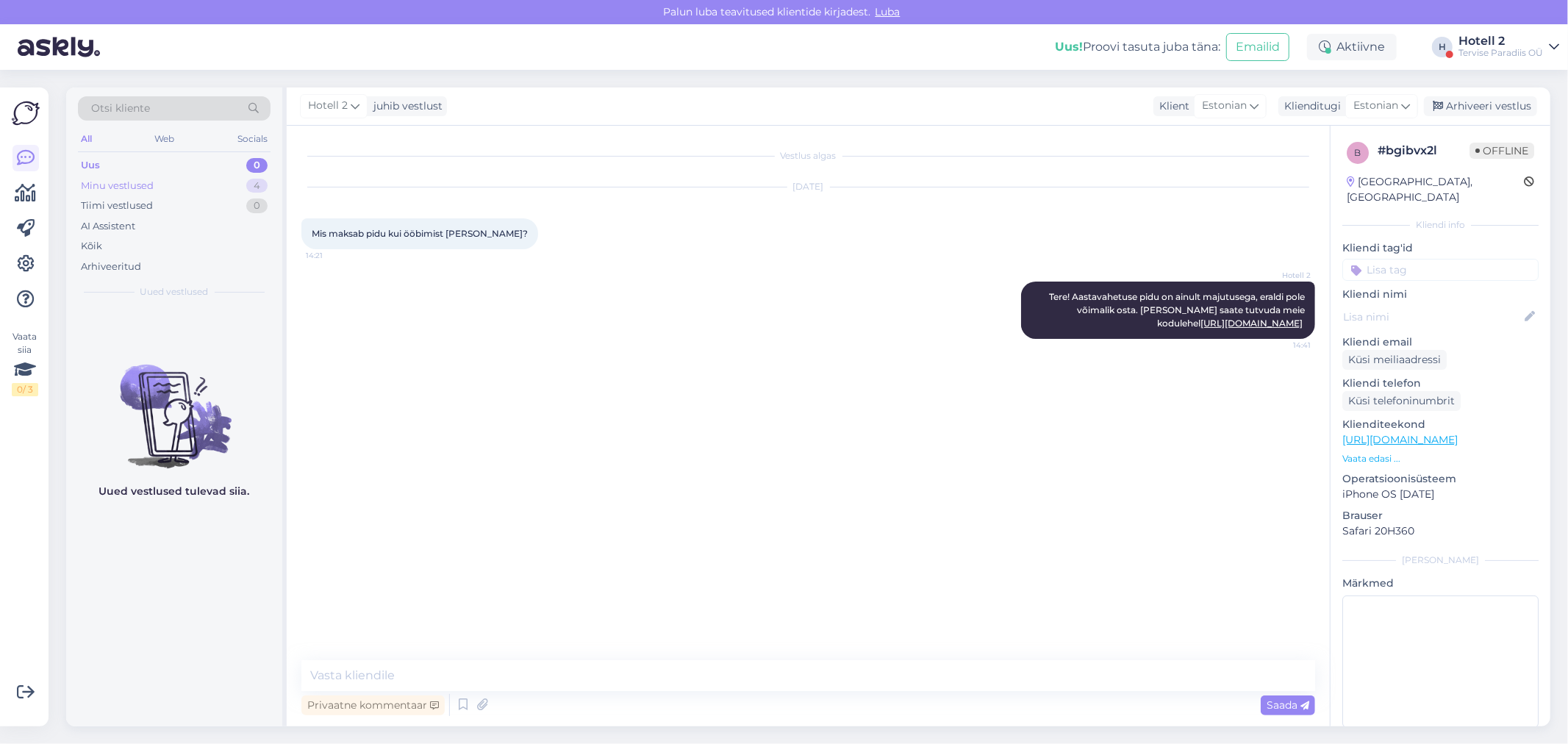
click at [116, 179] on div "Minu vestlused" at bounding box center [117, 186] width 72 height 14
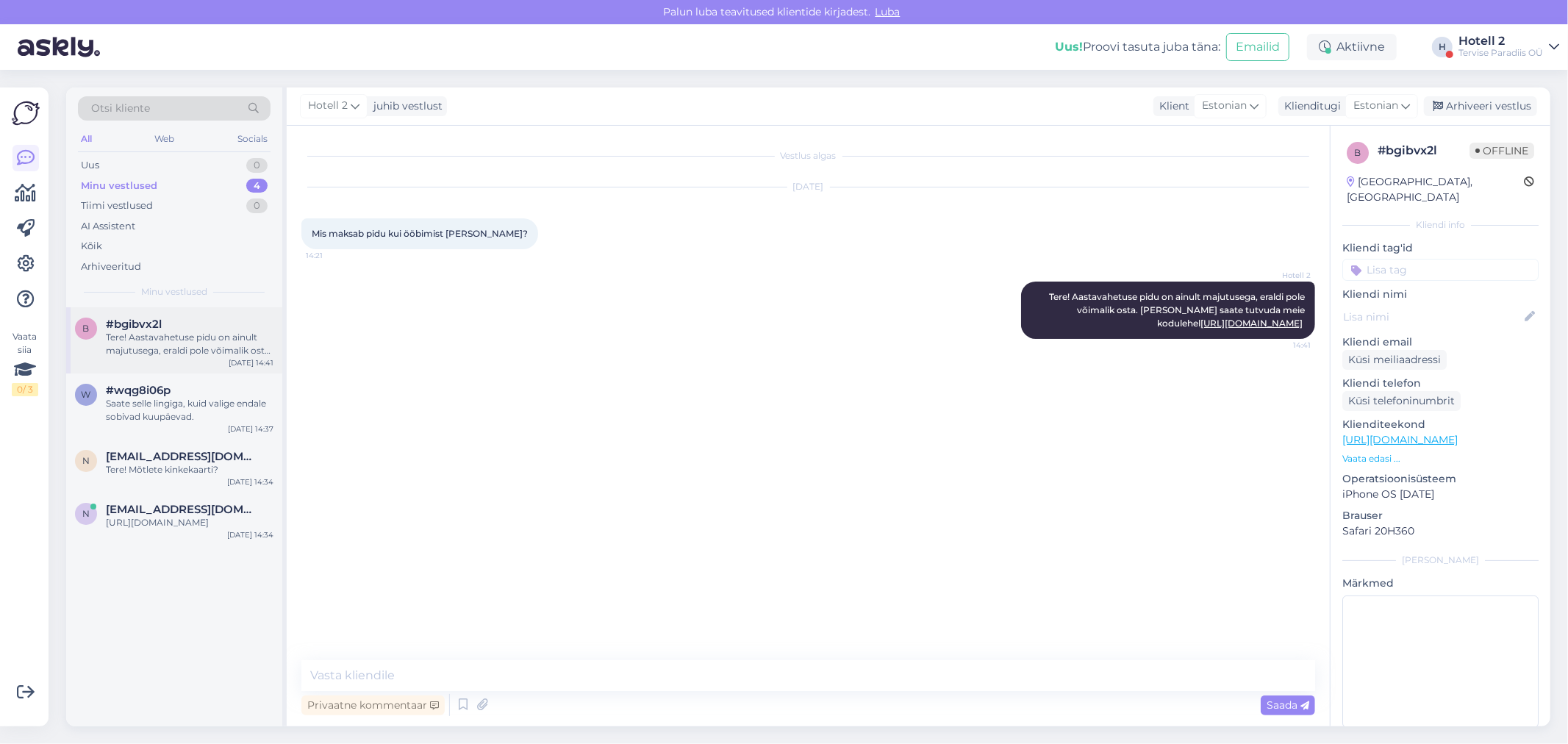
click at [224, 338] on div "Tere! Aastavahetuse pidu on ainult majutusega, eraldi pole võimalik osta. [PERS…" at bounding box center [189, 344] width 167 height 27
click at [1480, 105] on div "Arhiveeri vestlus" at bounding box center [1480, 106] width 113 height 20
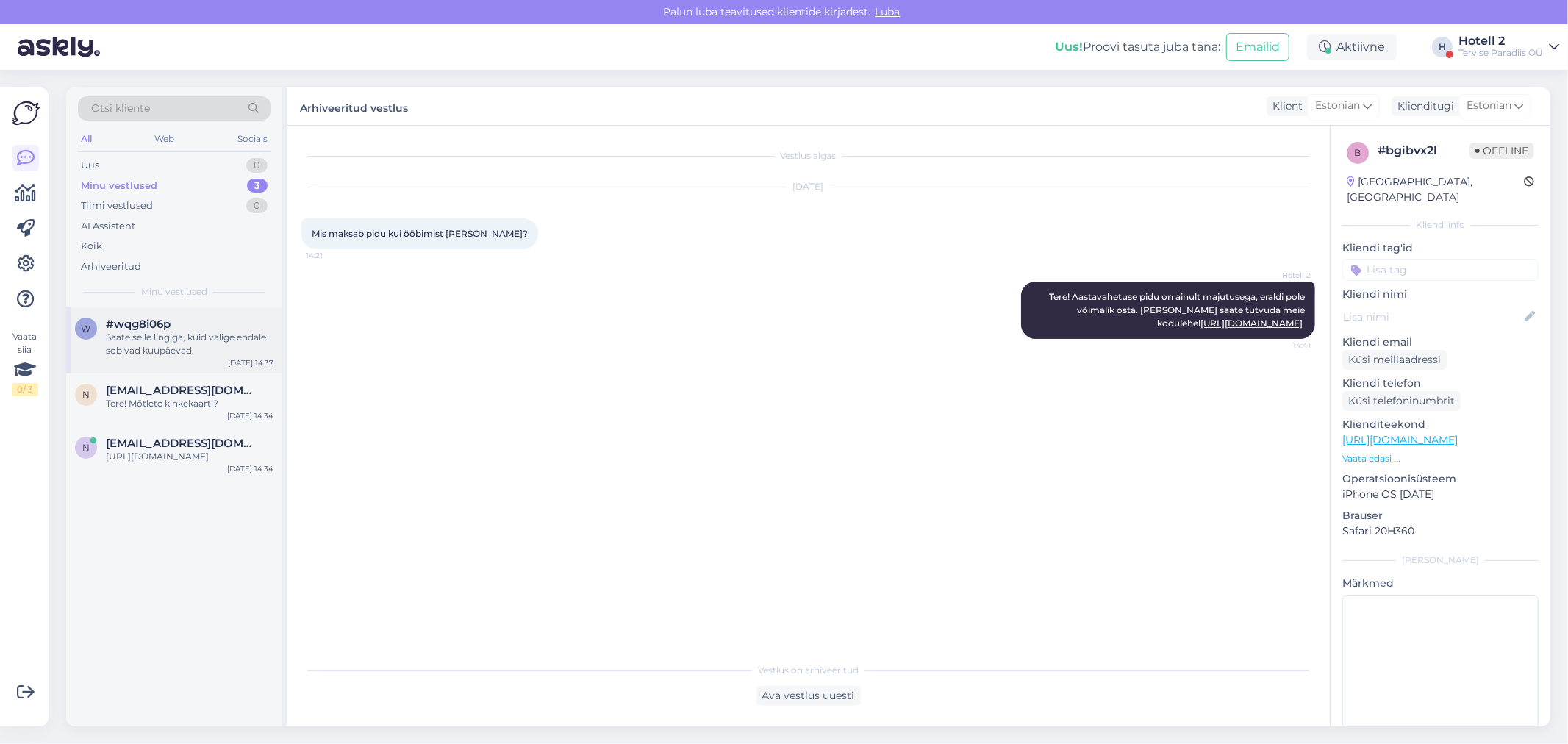
click at [189, 342] on div "Saate selle lingiga, kuid valige endale sobivad kuupäevad." at bounding box center [189, 344] width 167 height 27
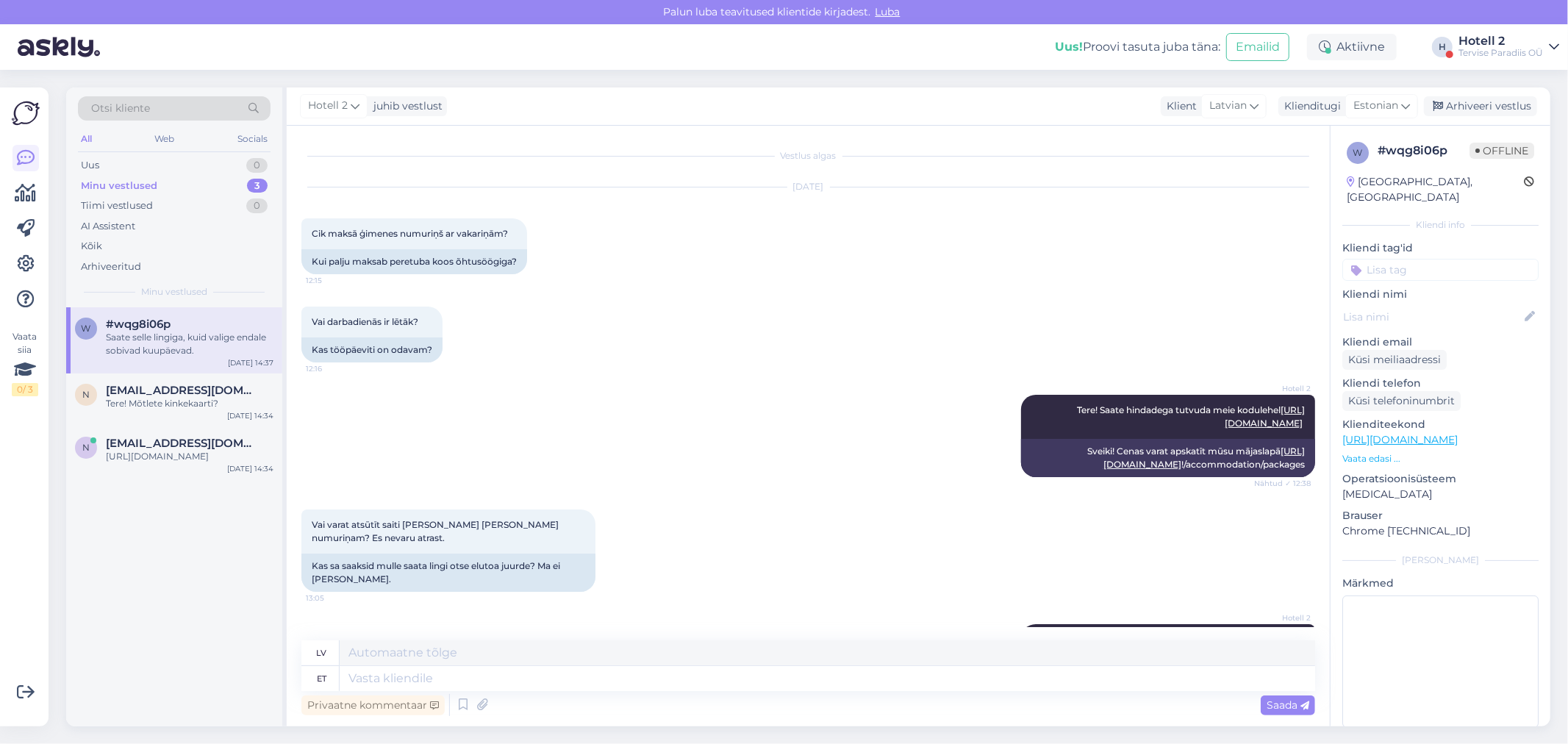
scroll to position [236, 0]
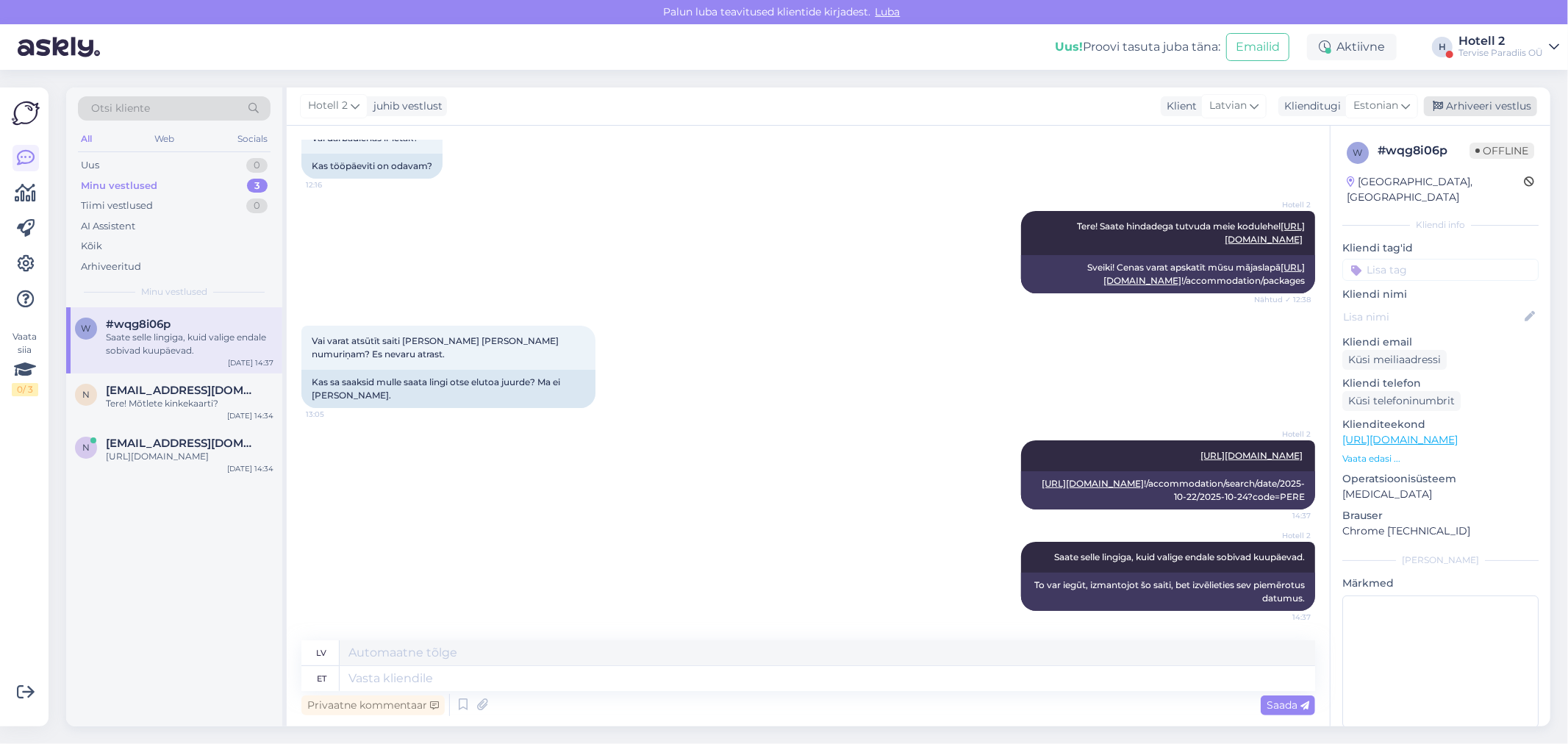
click at [1480, 102] on div "Arhiveeri vestlus" at bounding box center [1480, 106] width 113 height 20
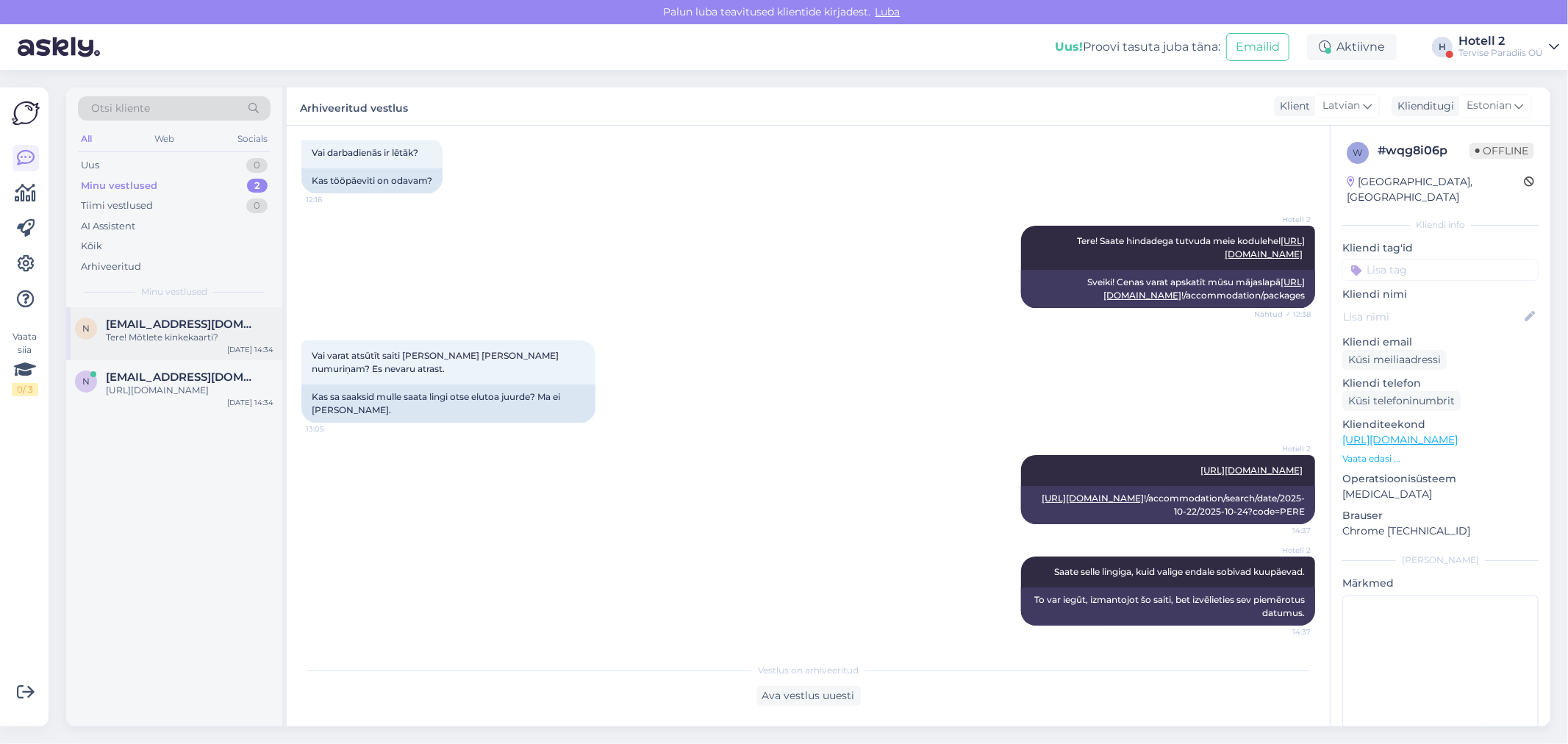
click at [169, 335] on div "Tere! Mõtlete kinkekaarti?" at bounding box center [189, 338] width 167 height 13
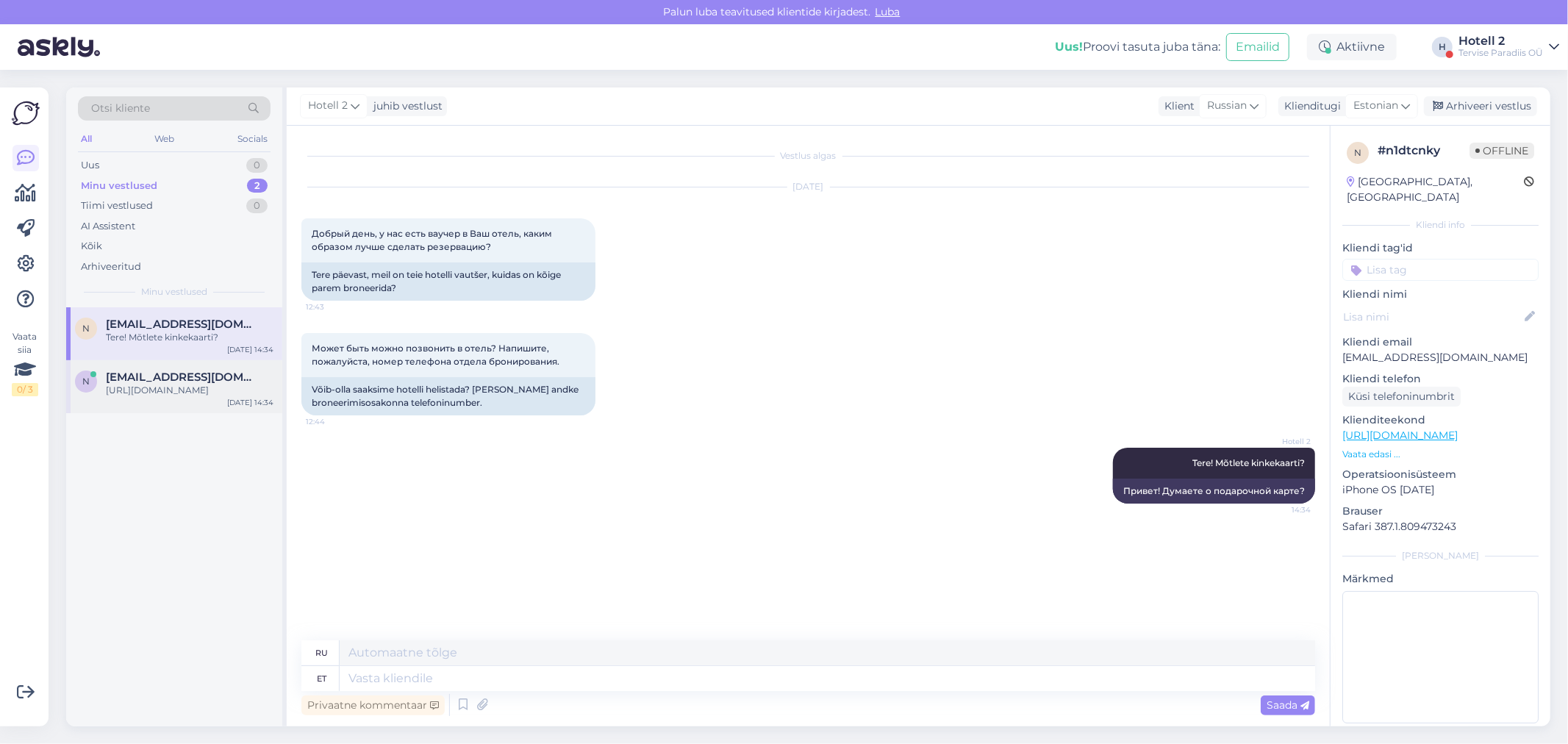
click at [180, 394] on div "[URL][DOMAIN_NAME]" at bounding box center [189, 390] width 167 height 13
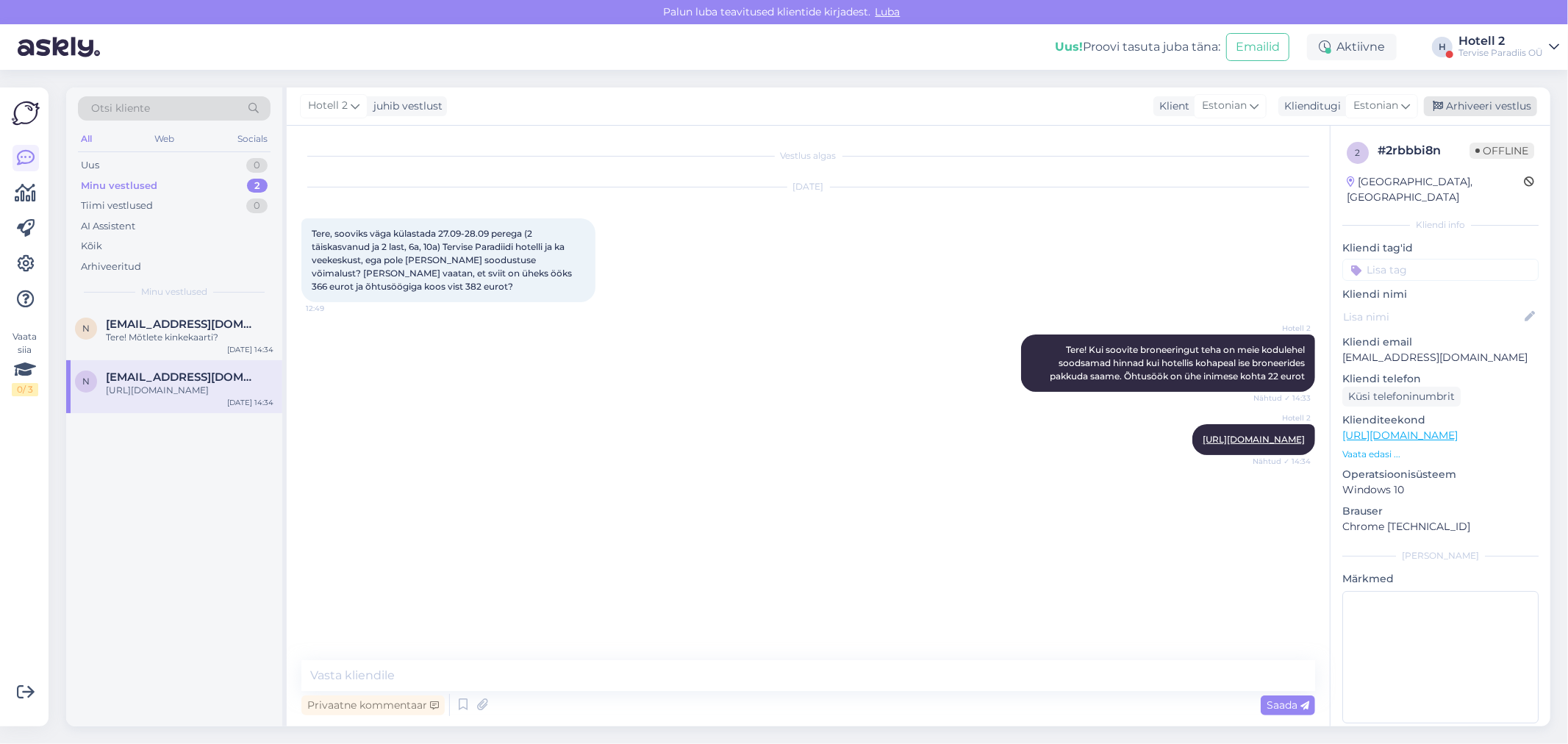
click at [1496, 105] on div "Arhiveeri vestlus" at bounding box center [1480, 106] width 113 height 20
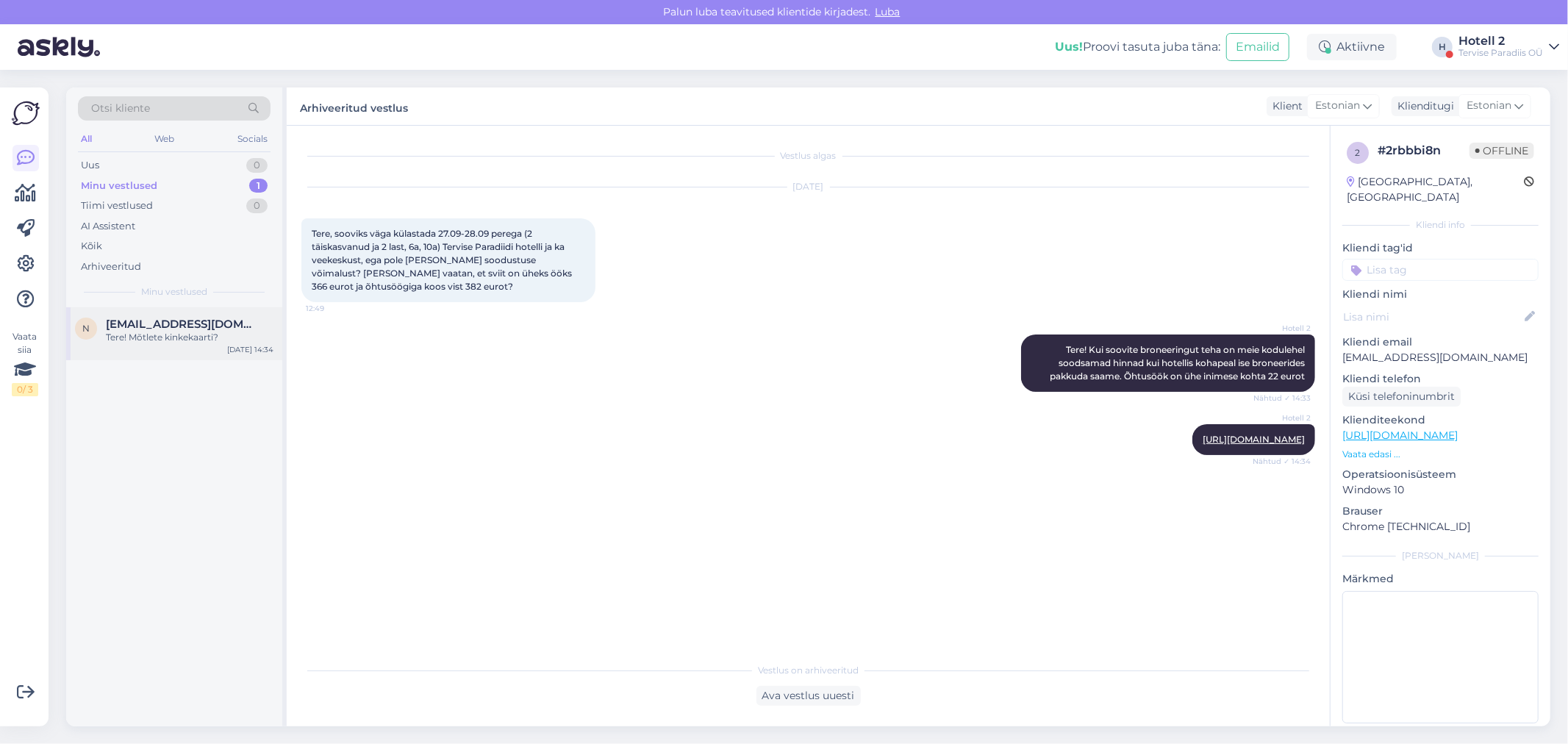
click at [210, 323] on span "[EMAIL_ADDRESS][DOMAIN_NAME]" at bounding box center [182, 324] width 153 height 13
